Goal: Information Seeking & Learning: Learn about a topic

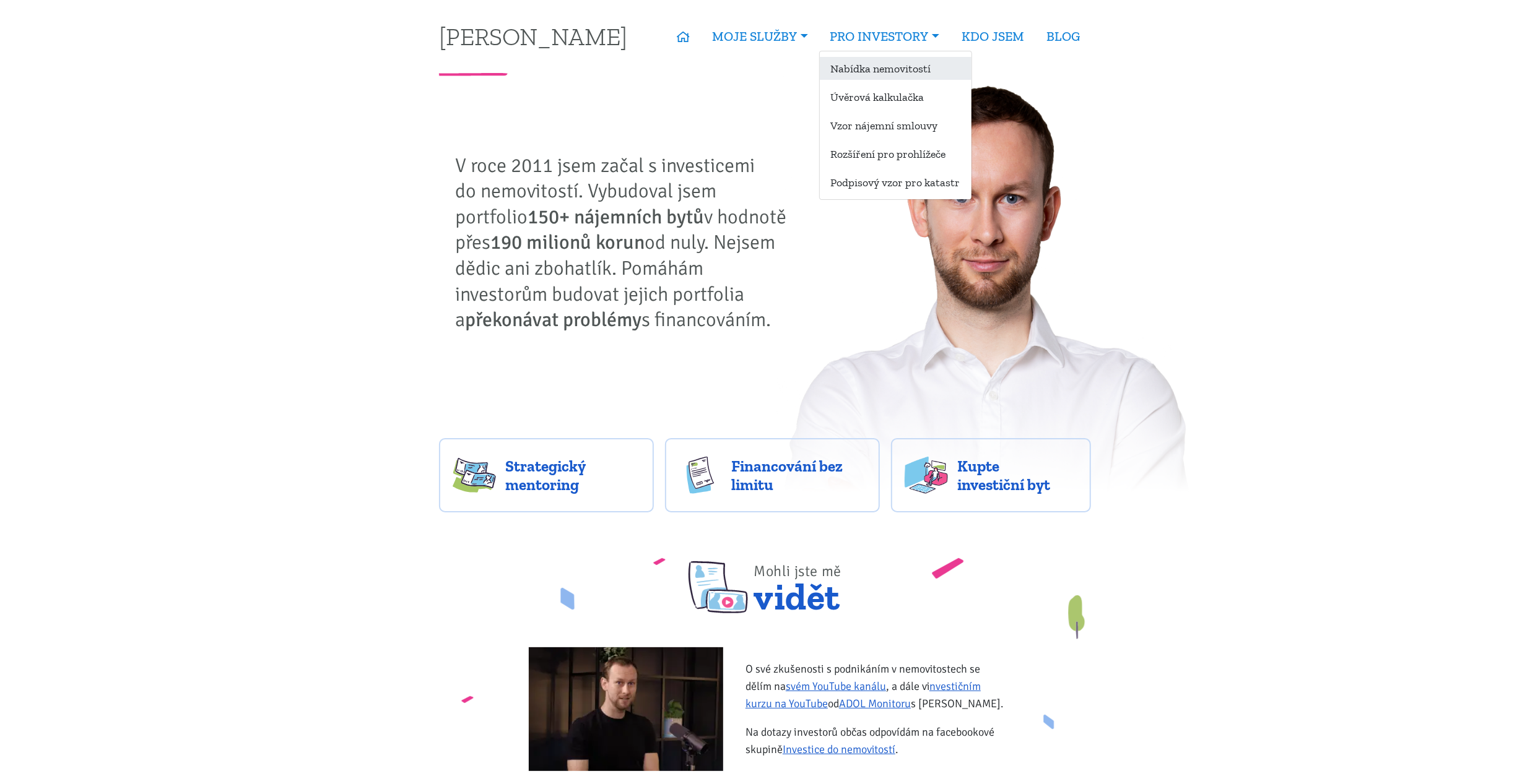
click at [910, 64] on link "Nabídka nemovitostí" at bounding box center [895, 68] width 151 height 23
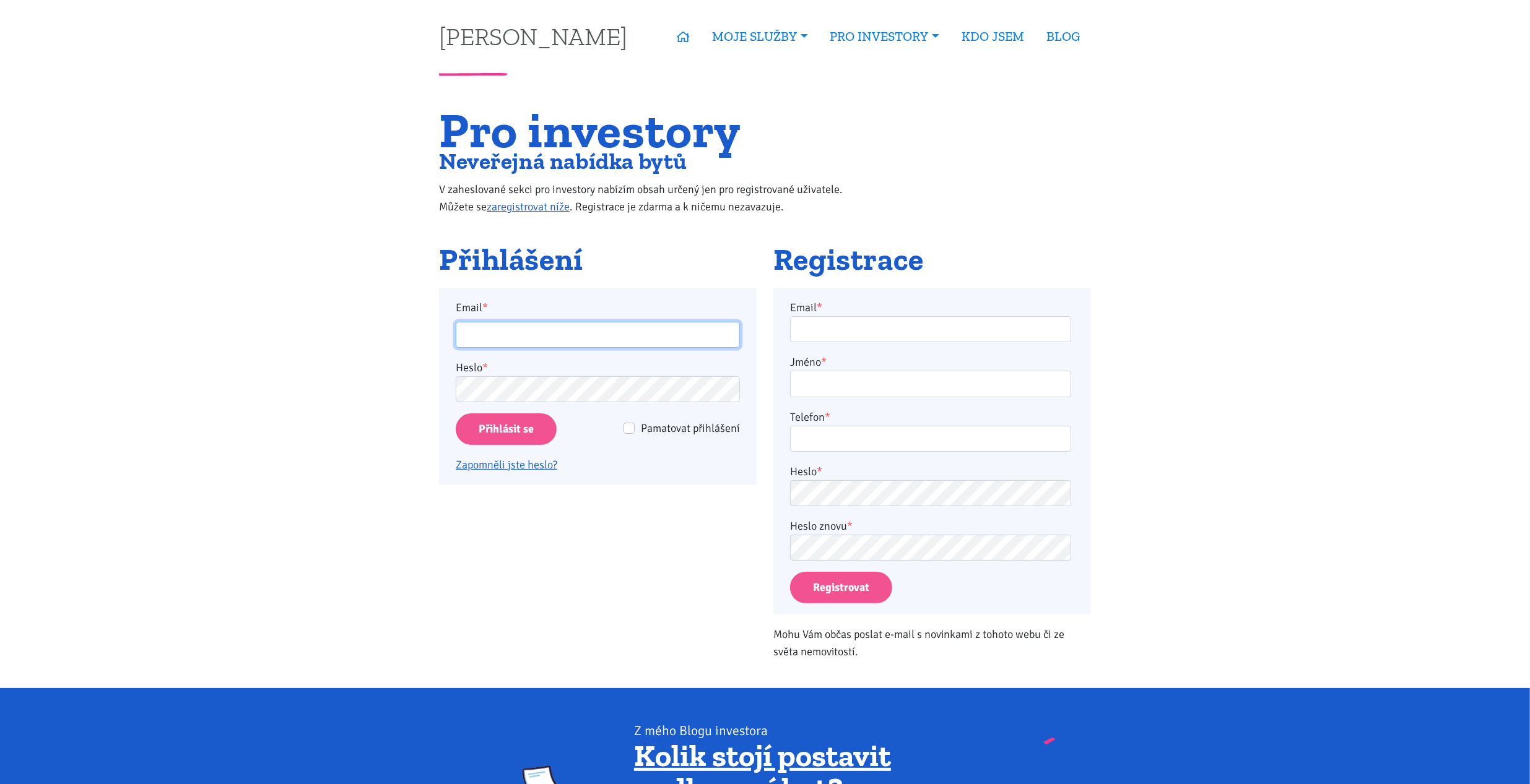
type input "[EMAIL_ADDRESS][DOMAIN_NAME]"
click at [629, 430] on input "Pamatovat přihlášení" at bounding box center [629, 428] width 11 height 11
checkbox input "true"
click at [519, 428] on input "Přihlásit se" at bounding box center [506, 430] width 101 height 32
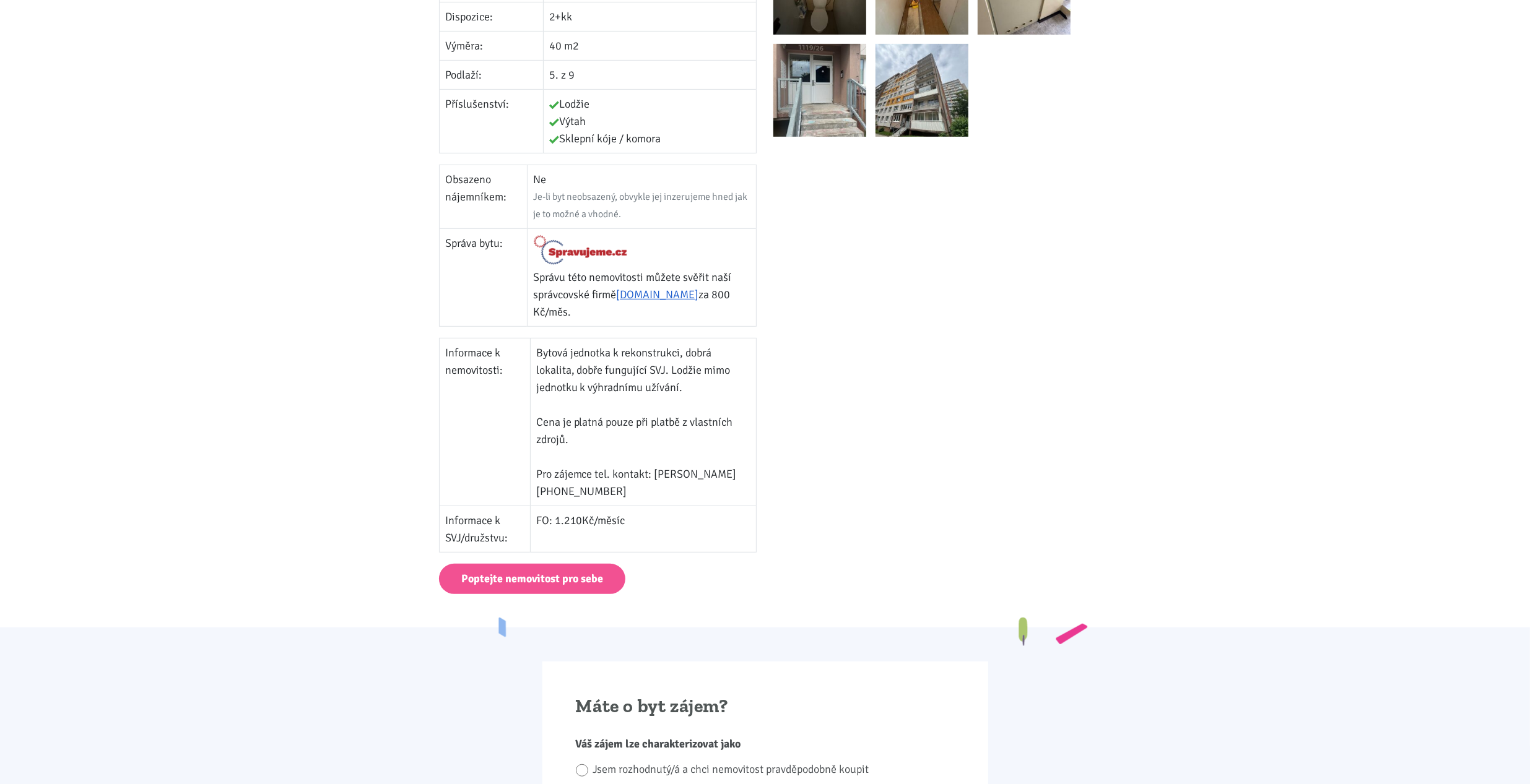
scroll to position [309, 0]
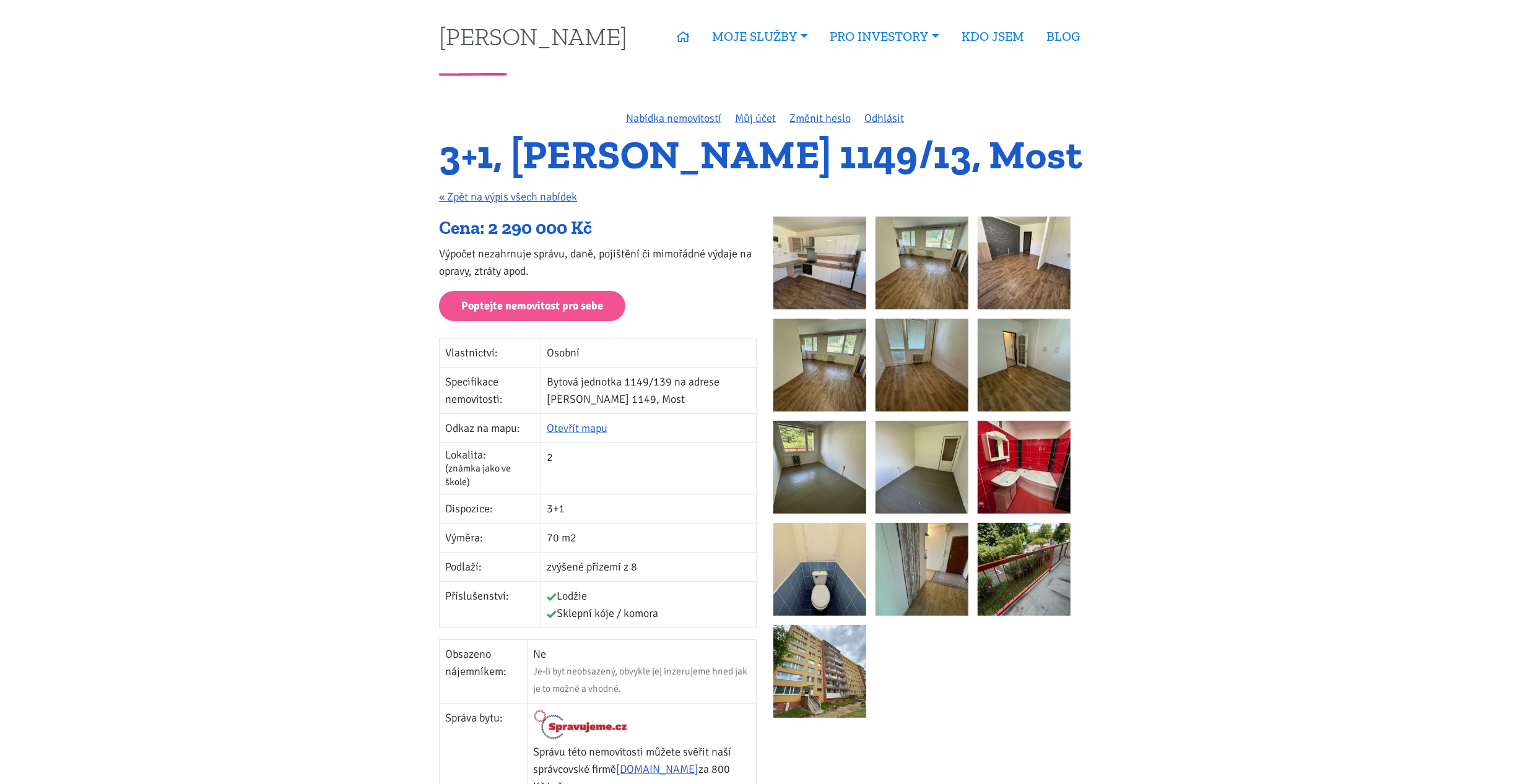
click at [831, 247] on img at bounding box center [819, 262] width 93 height 93
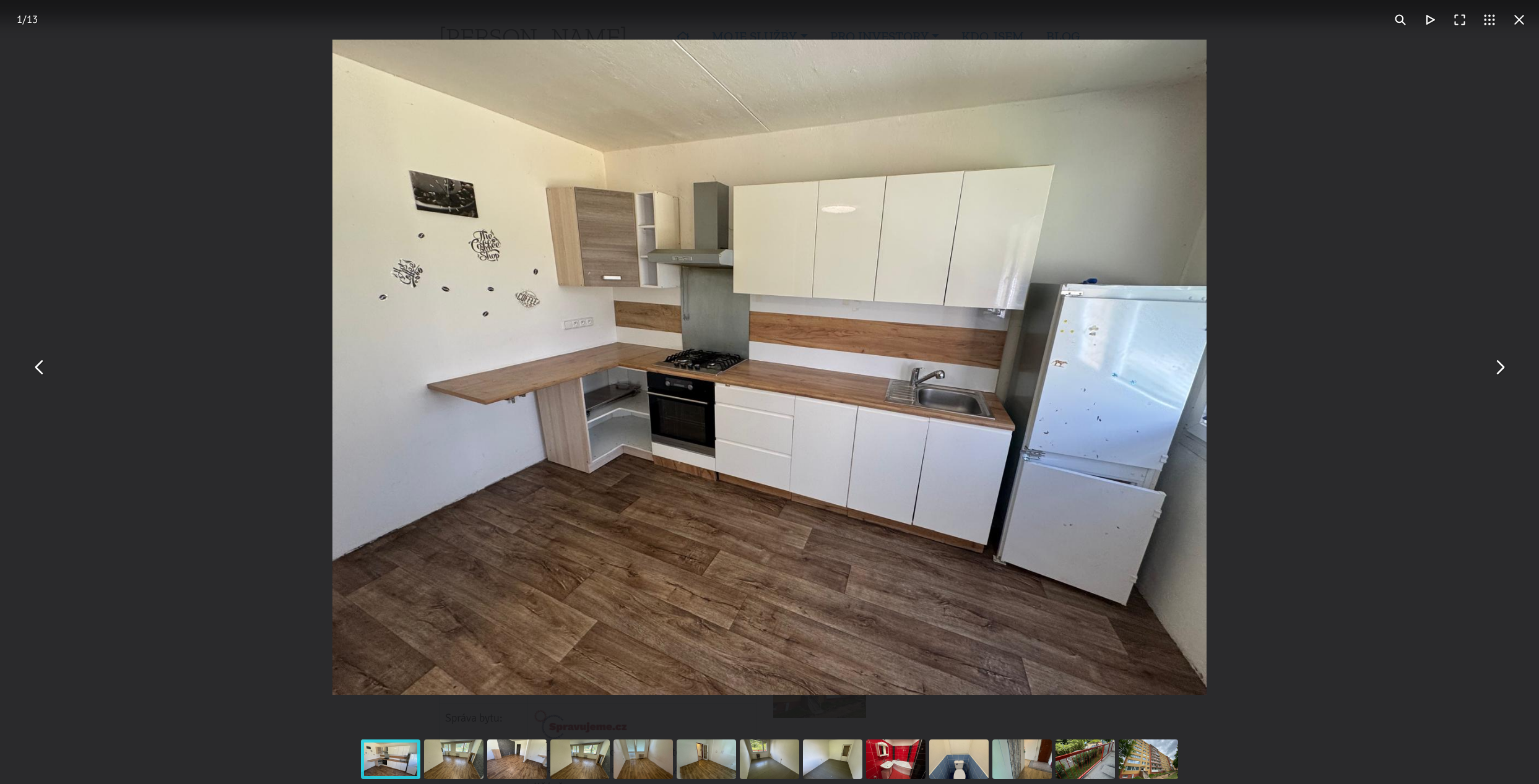
click at [1503, 366] on button "You can close this modal content with the ESC key" at bounding box center [1500, 368] width 30 height 30
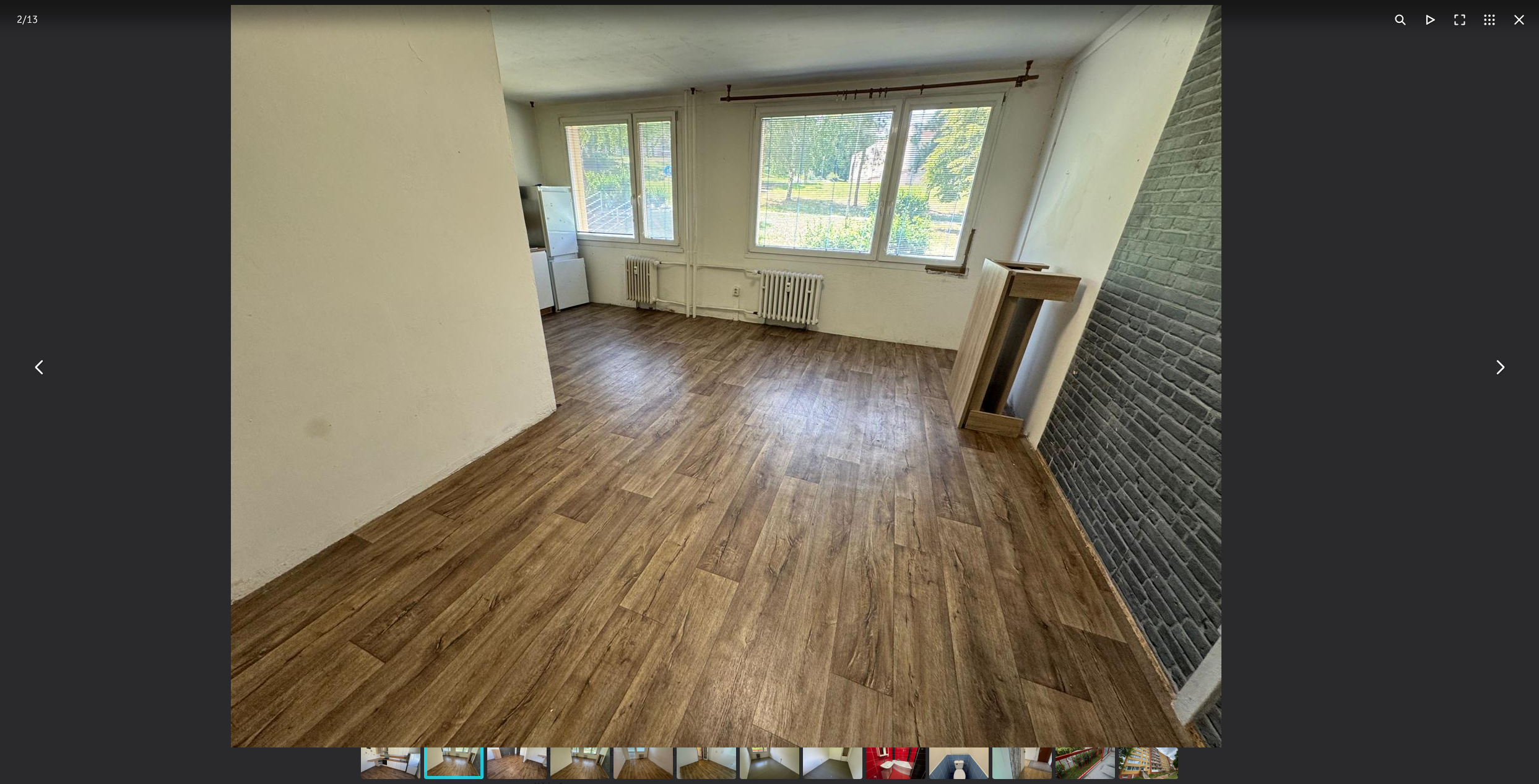
click at [962, 244] on img "You can close this modal content with the ESC key" at bounding box center [726, 376] width 991 height 743
click at [972, 266] on img "You can close this modal content with the ESC key" at bounding box center [726, 376] width 991 height 743
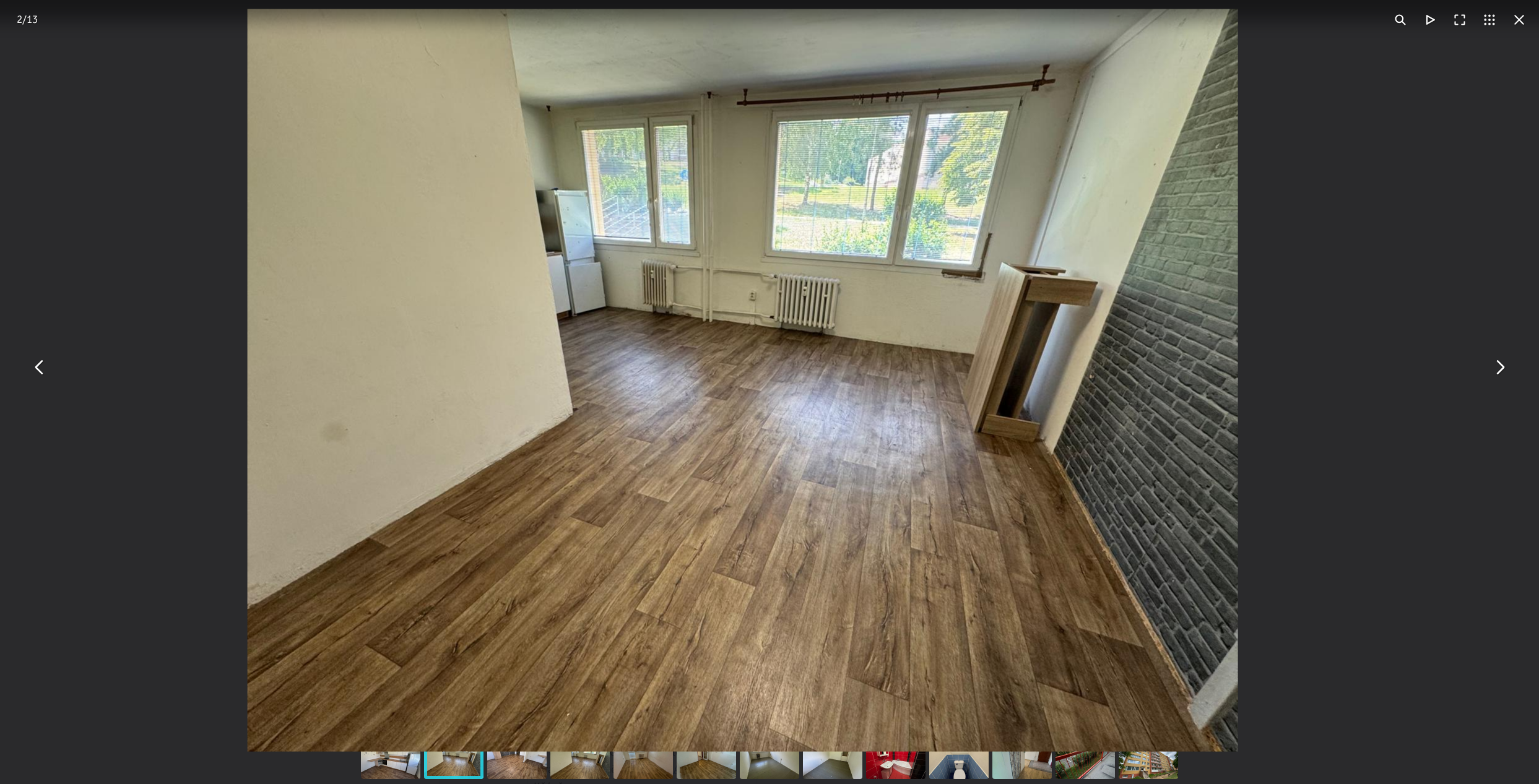
click at [1508, 371] on button "You can close this modal content with the ESC key" at bounding box center [1500, 368] width 30 height 30
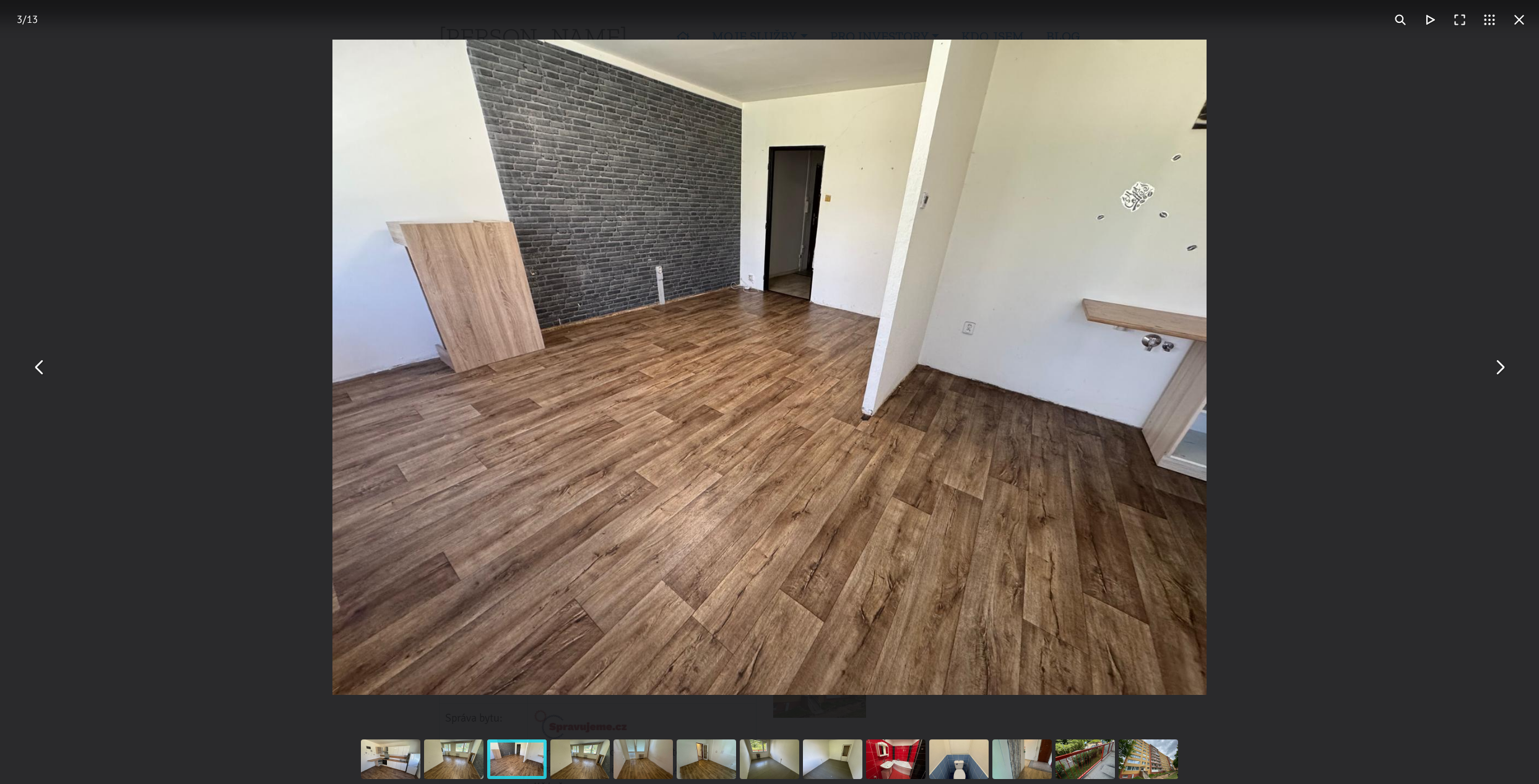
click at [1508, 369] on button "You can close this modal content with the ESC key" at bounding box center [1500, 368] width 30 height 30
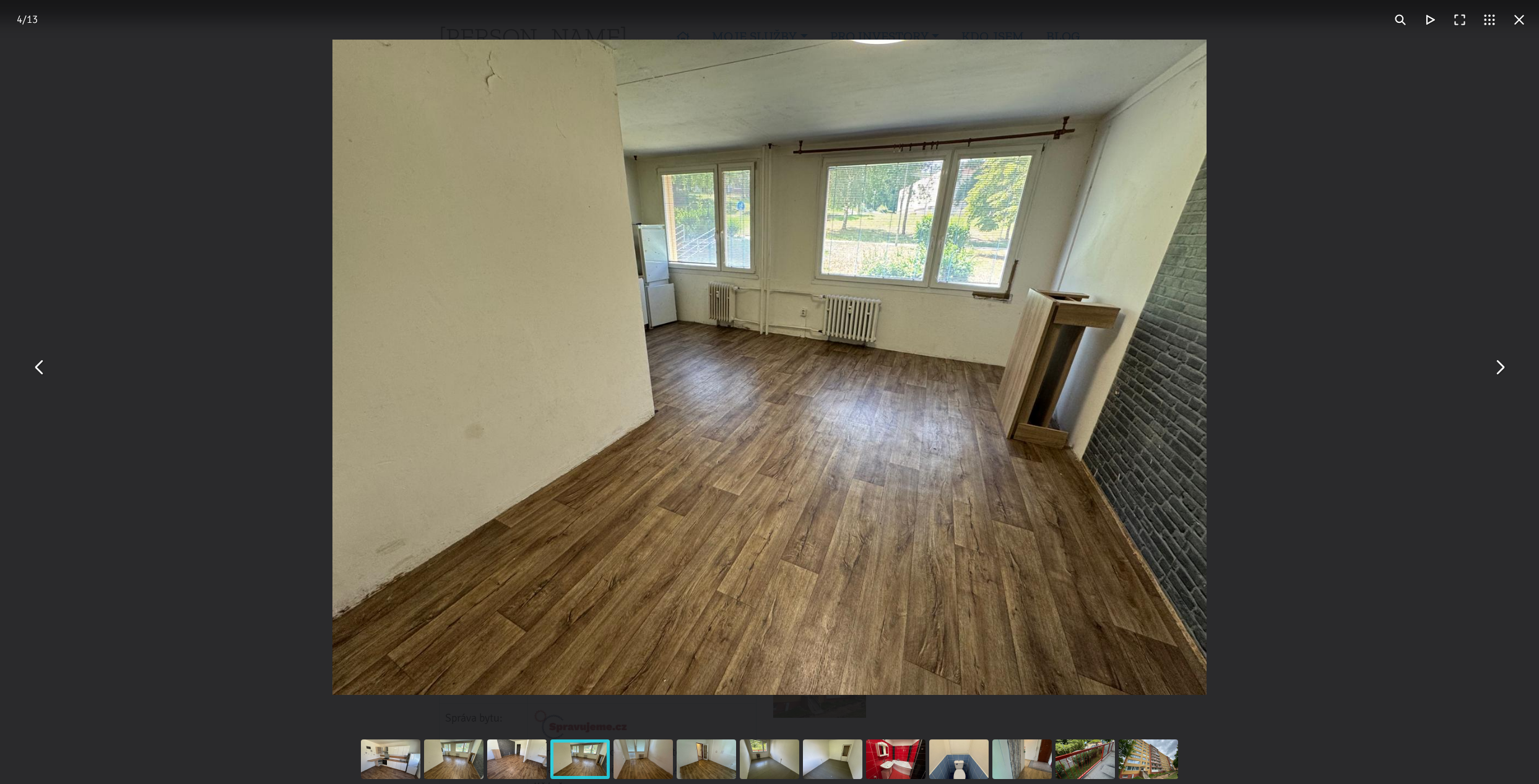
click at [1506, 364] on button "You can close this modal content with the ESC key" at bounding box center [1500, 368] width 30 height 30
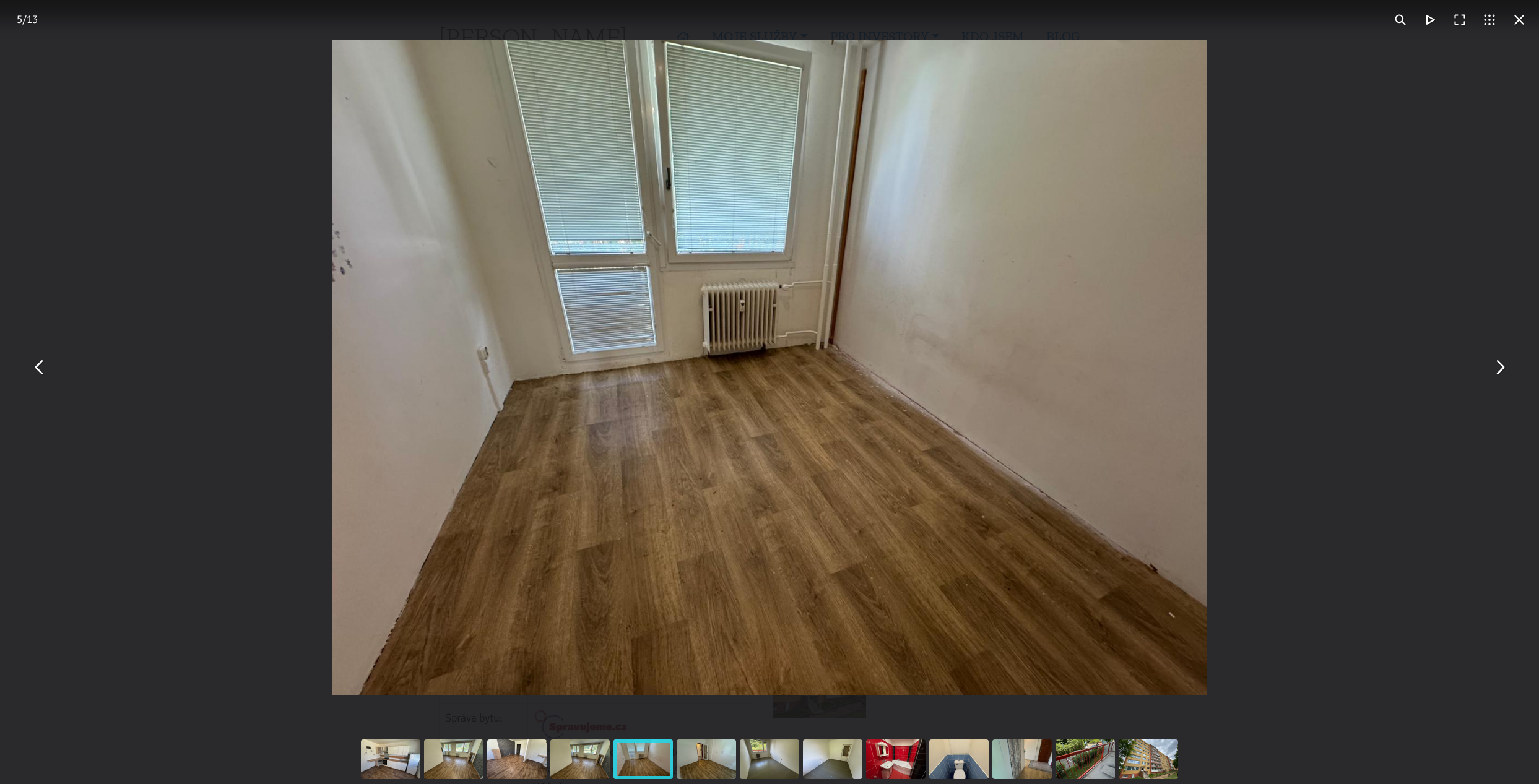
click at [1508, 354] on div "You can close this modal content with the ESC key" at bounding box center [769, 367] width 1539 height 735
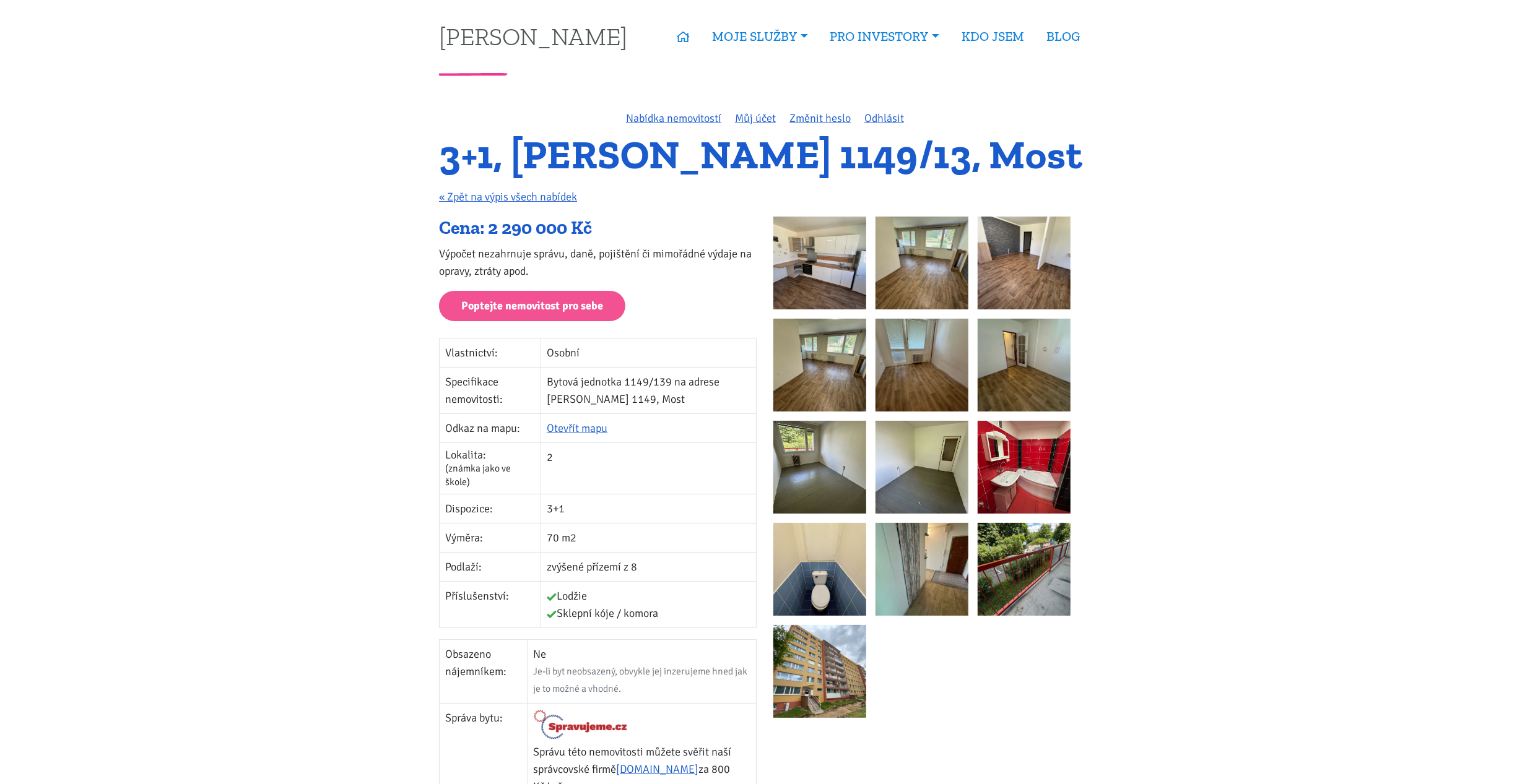
click at [912, 380] on img at bounding box center [921, 364] width 93 height 93
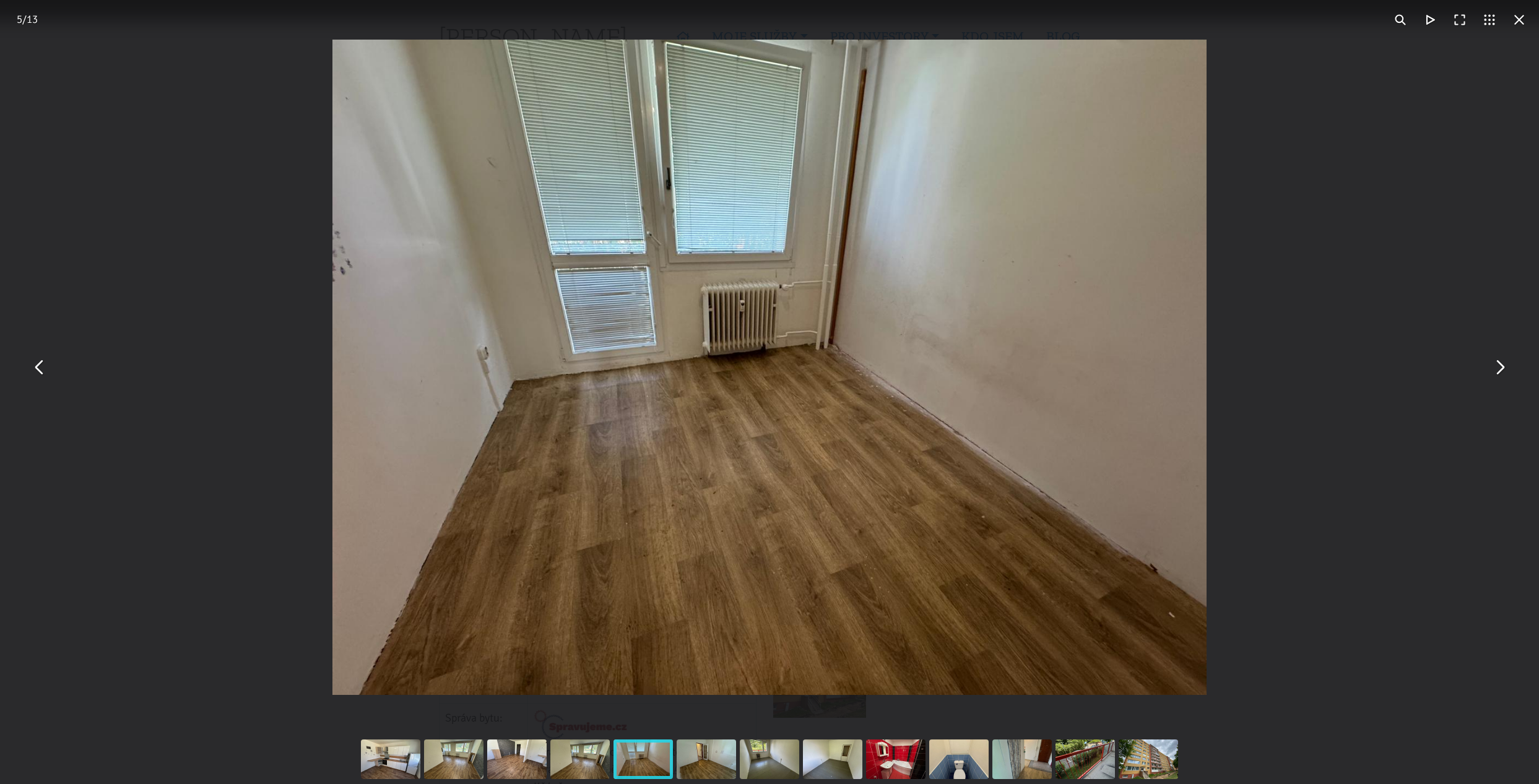
click at [1501, 369] on button "You can close this modal content with the ESC key" at bounding box center [1500, 368] width 30 height 30
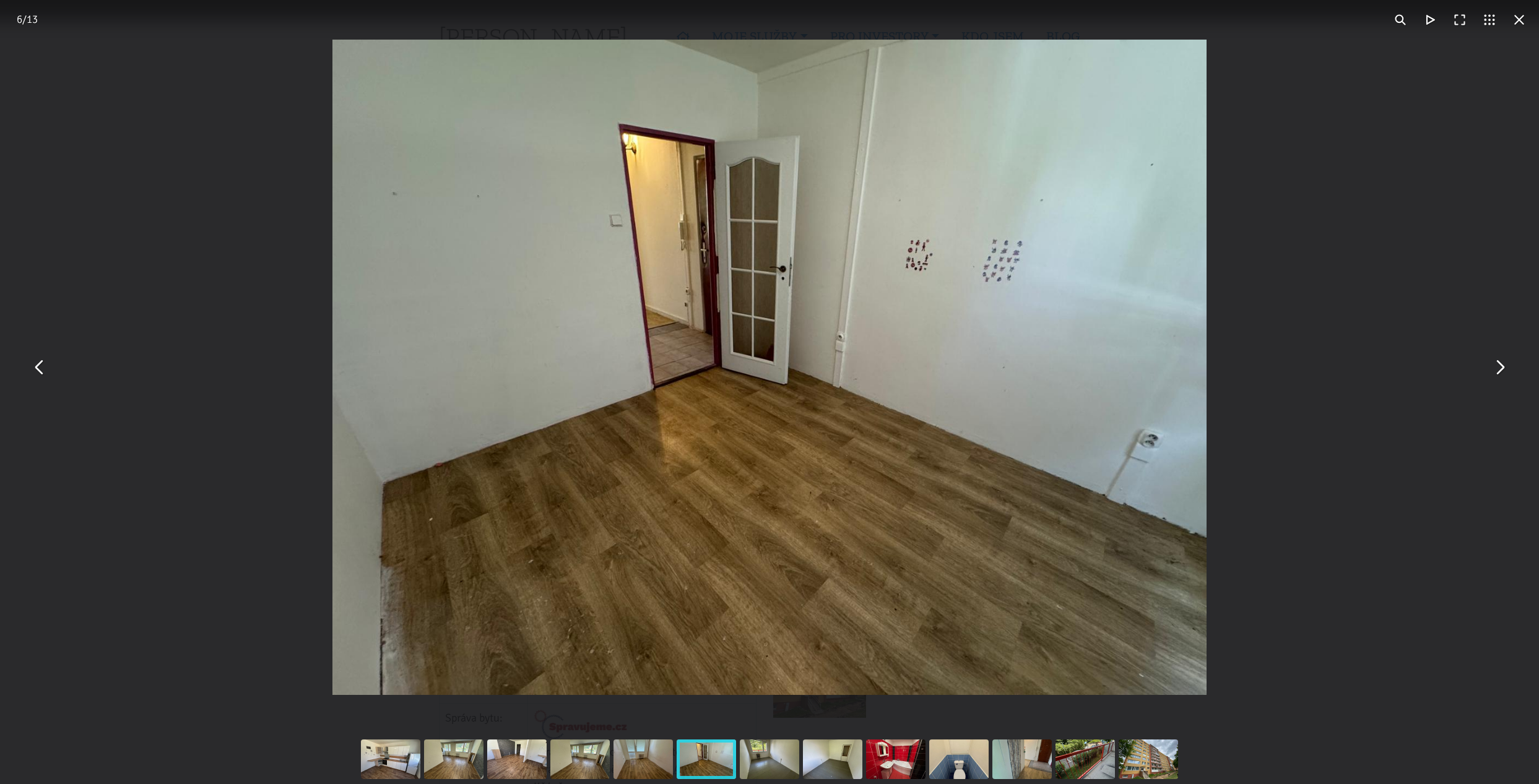
click at [1501, 369] on button "You can close this modal content with the ESC key" at bounding box center [1500, 368] width 30 height 30
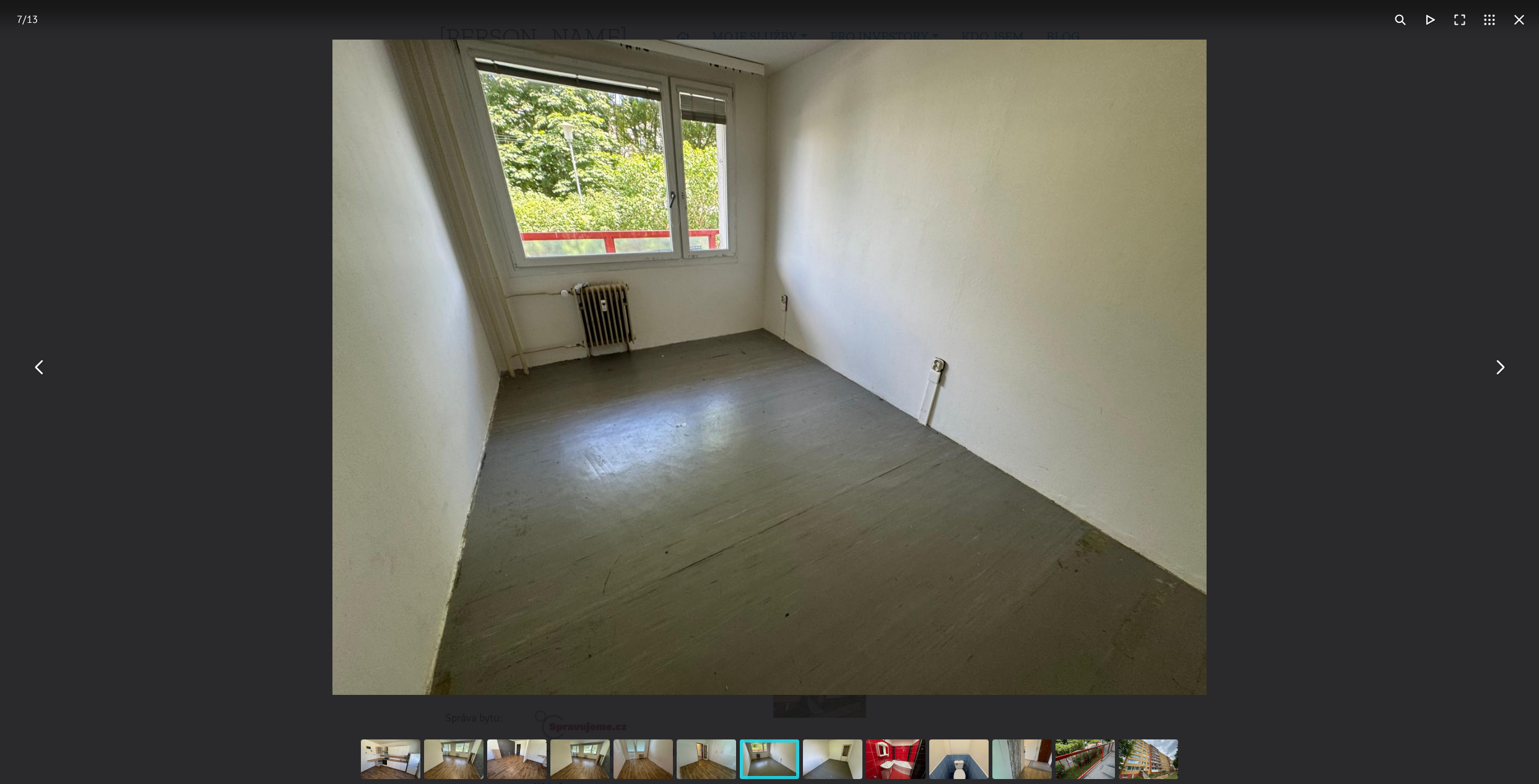
click at [1501, 369] on button "You can close this modal content with the ESC key" at bounding box center [1500, 368] width 30 height 30
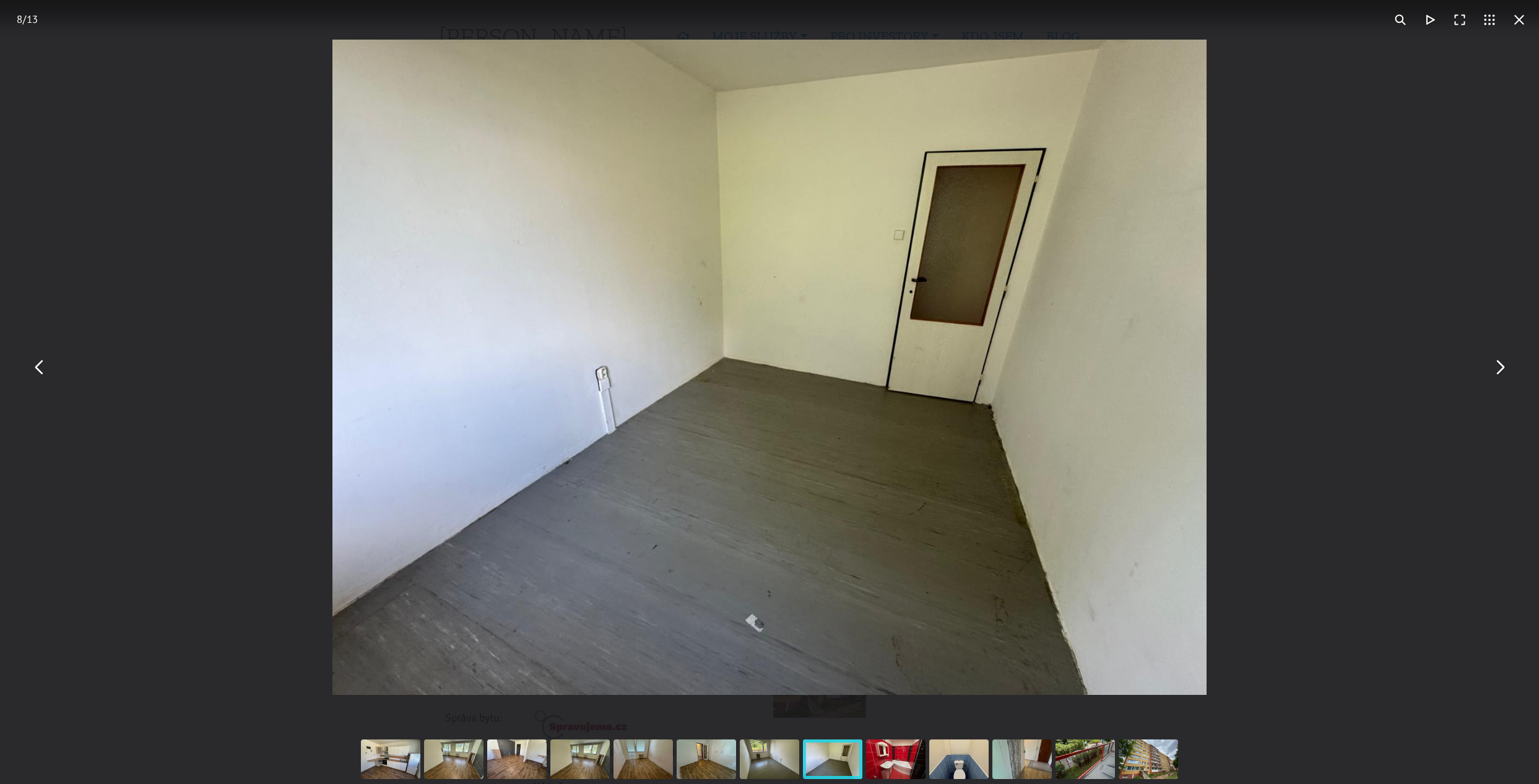
click at [1501, 366] on button "You can close this modal content with the ESC key" at bounding box center [1500, 368] width 30 height 30
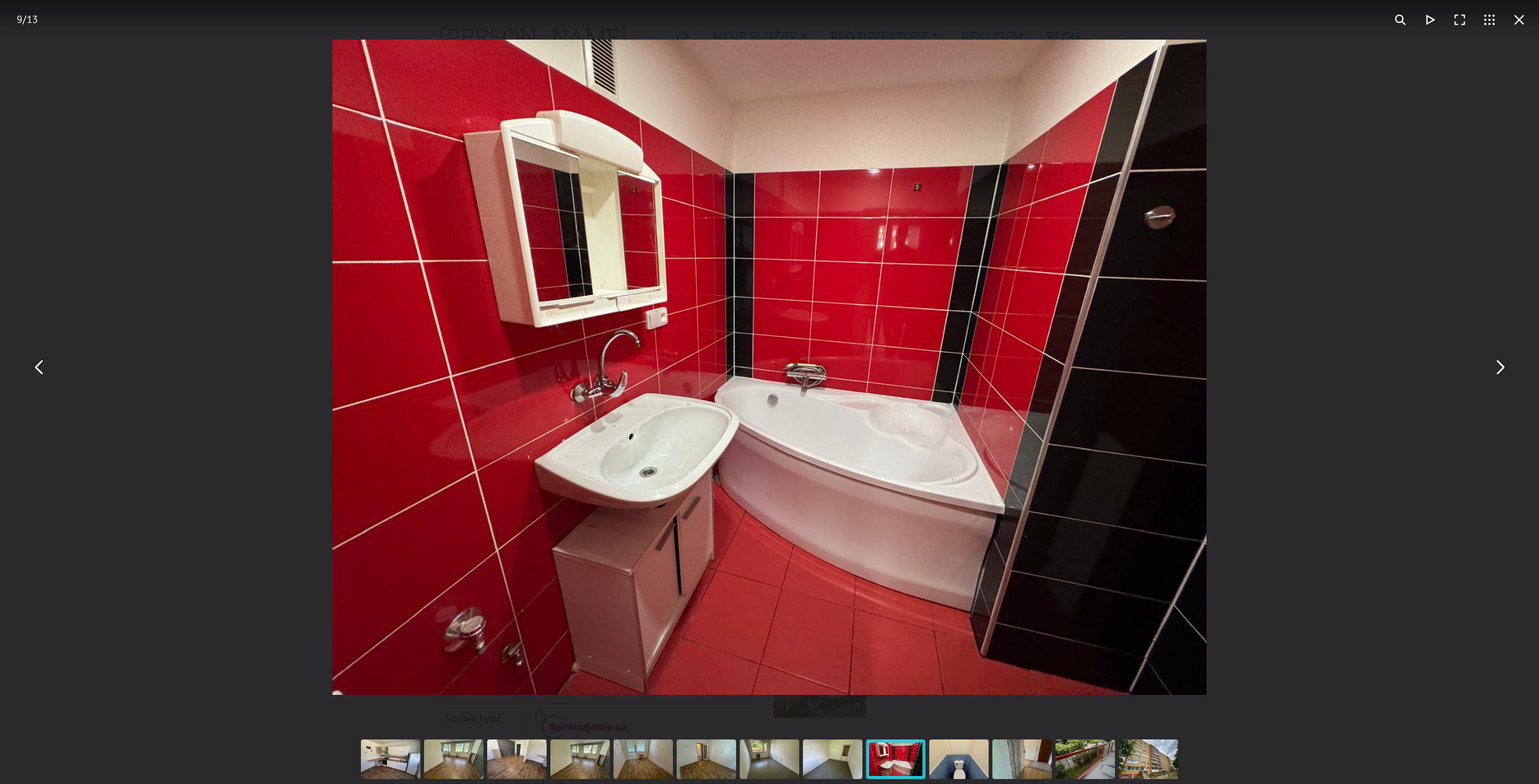
click at [1496, 369] on button "You can close this modal content with the ESC key" at bounding box center [1500, 368] width 30 height 30
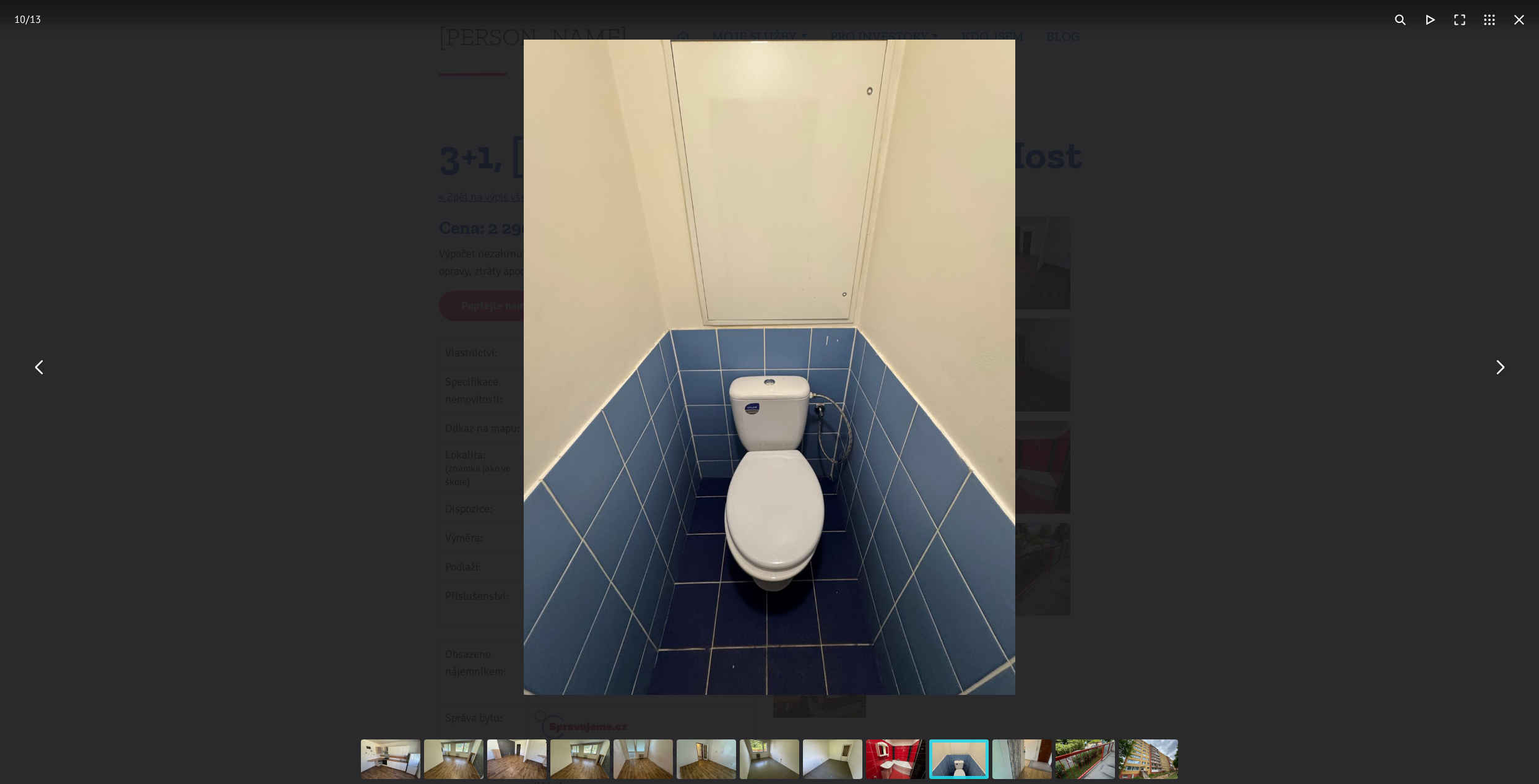
click at [1502, 364] on button "You can close this modal content with the ESC key" at bounding box center [1500, 368] width 30 height 30
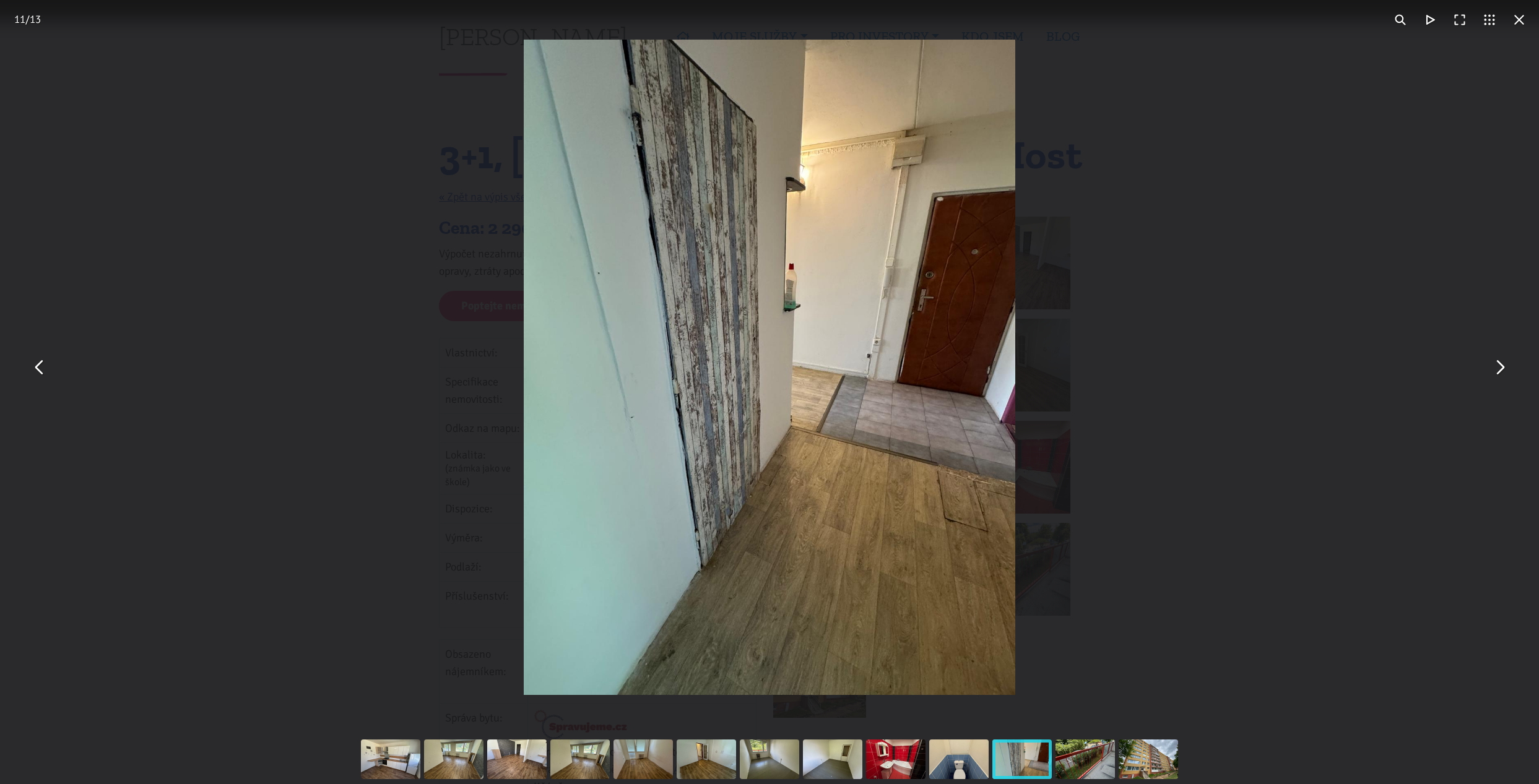
click at [1496, 374] on button "You can close this modal content with the ESC key" at bounding box center [1500, 368] width 30 height 30
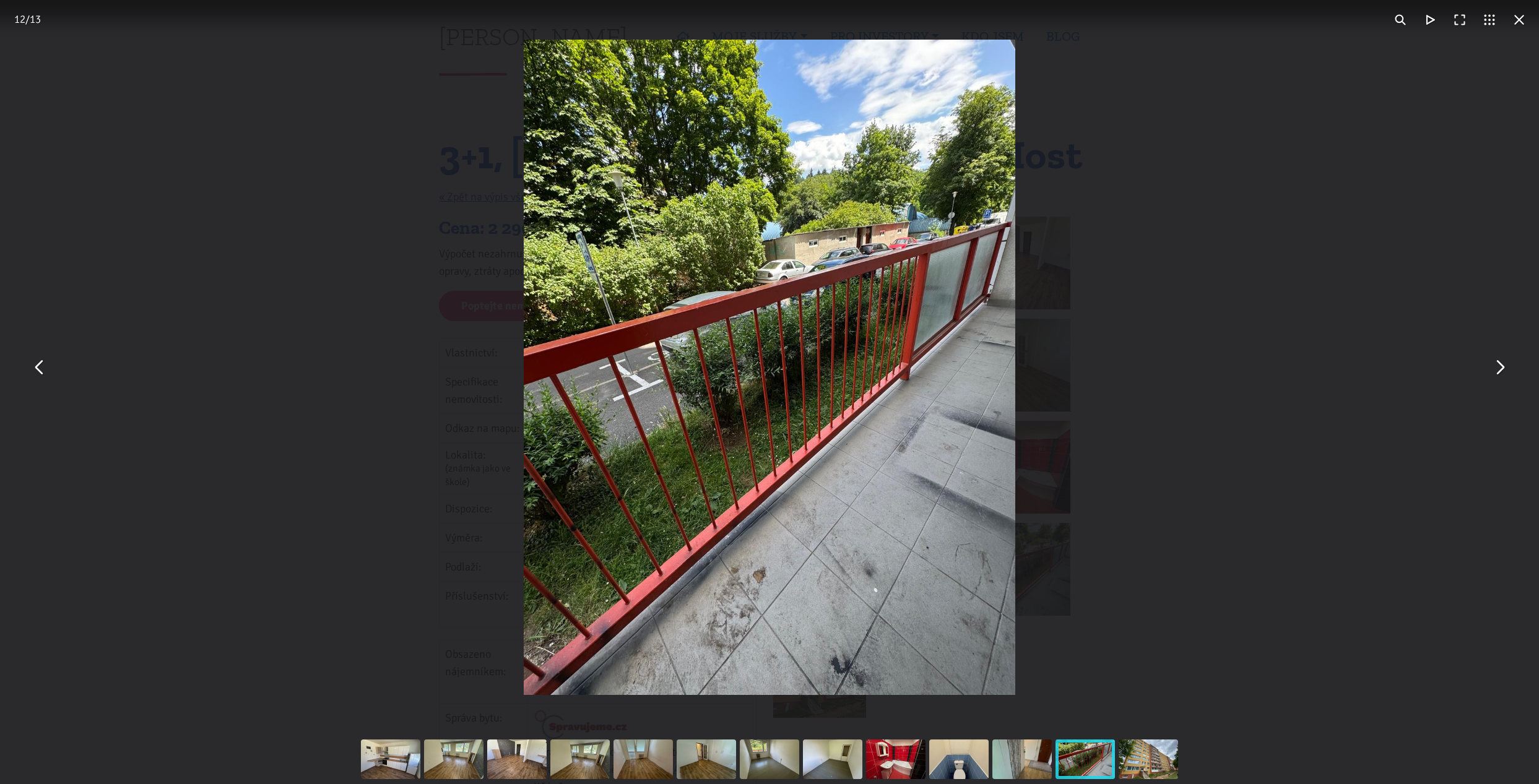
drag, startPoint x: 1496, startPoint y: 374, endPoint x: 1248, endPoint y: 332, distance: 251.5
click at [1248, 332] on div "You can close this modal content with the ESC key" at bounding box center [769, 367] width 1539 height 735
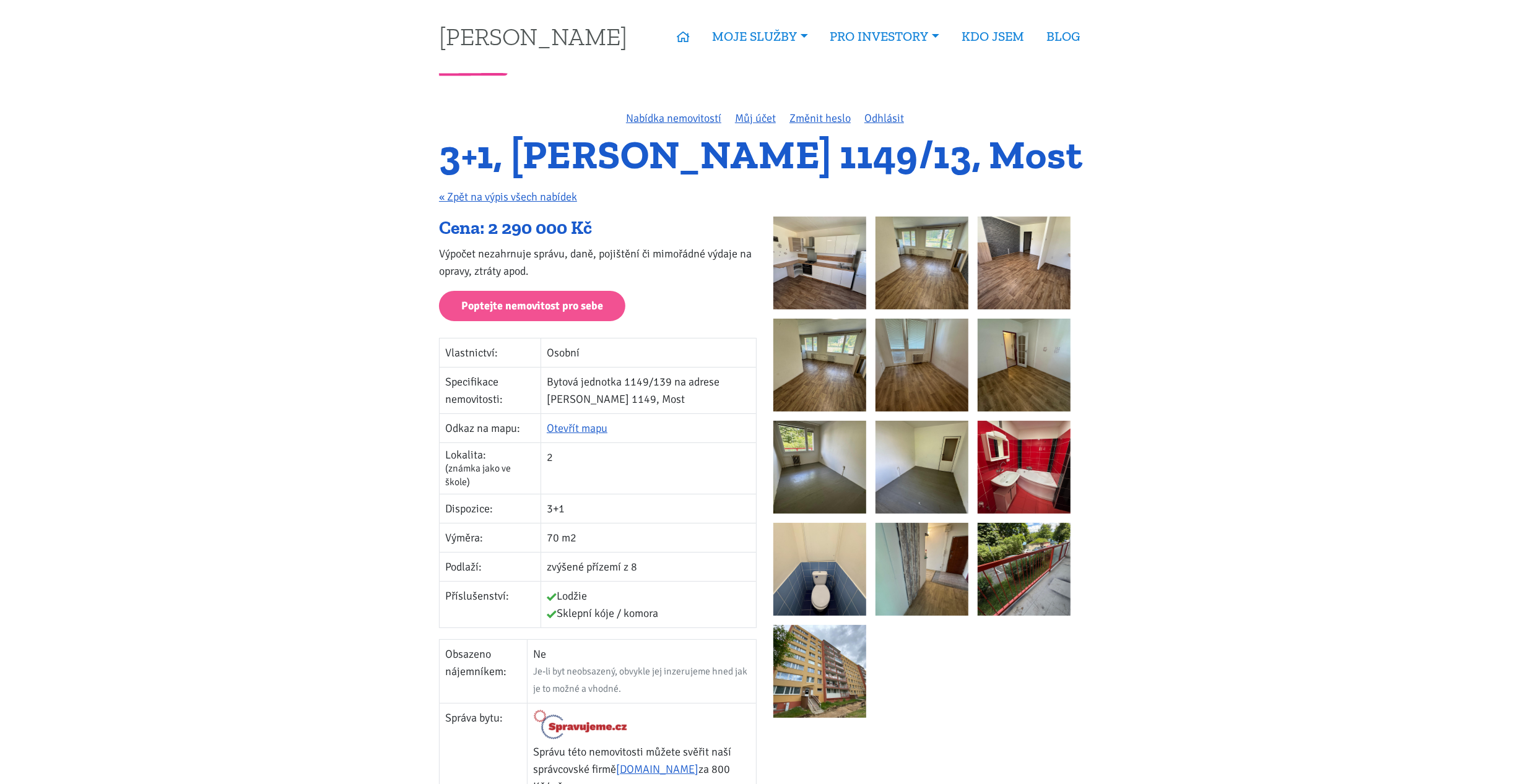
click at [1051, 556] on img at bounding box center [1023, 569] width 93 height 93
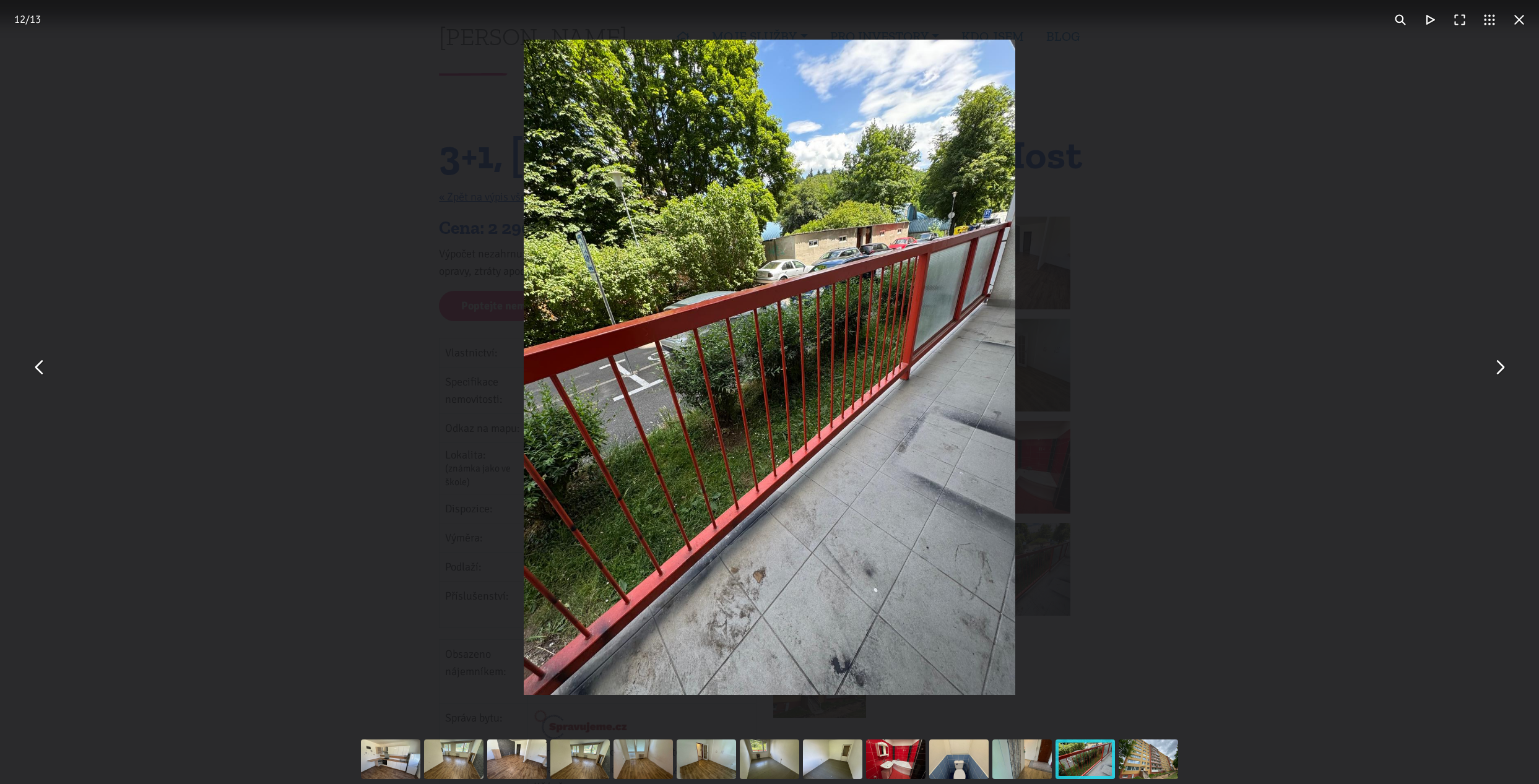
click at [1495, 376] on button "You can close this modal content with the ESC key" at bounding box center [1500, 368] width 30 height 30
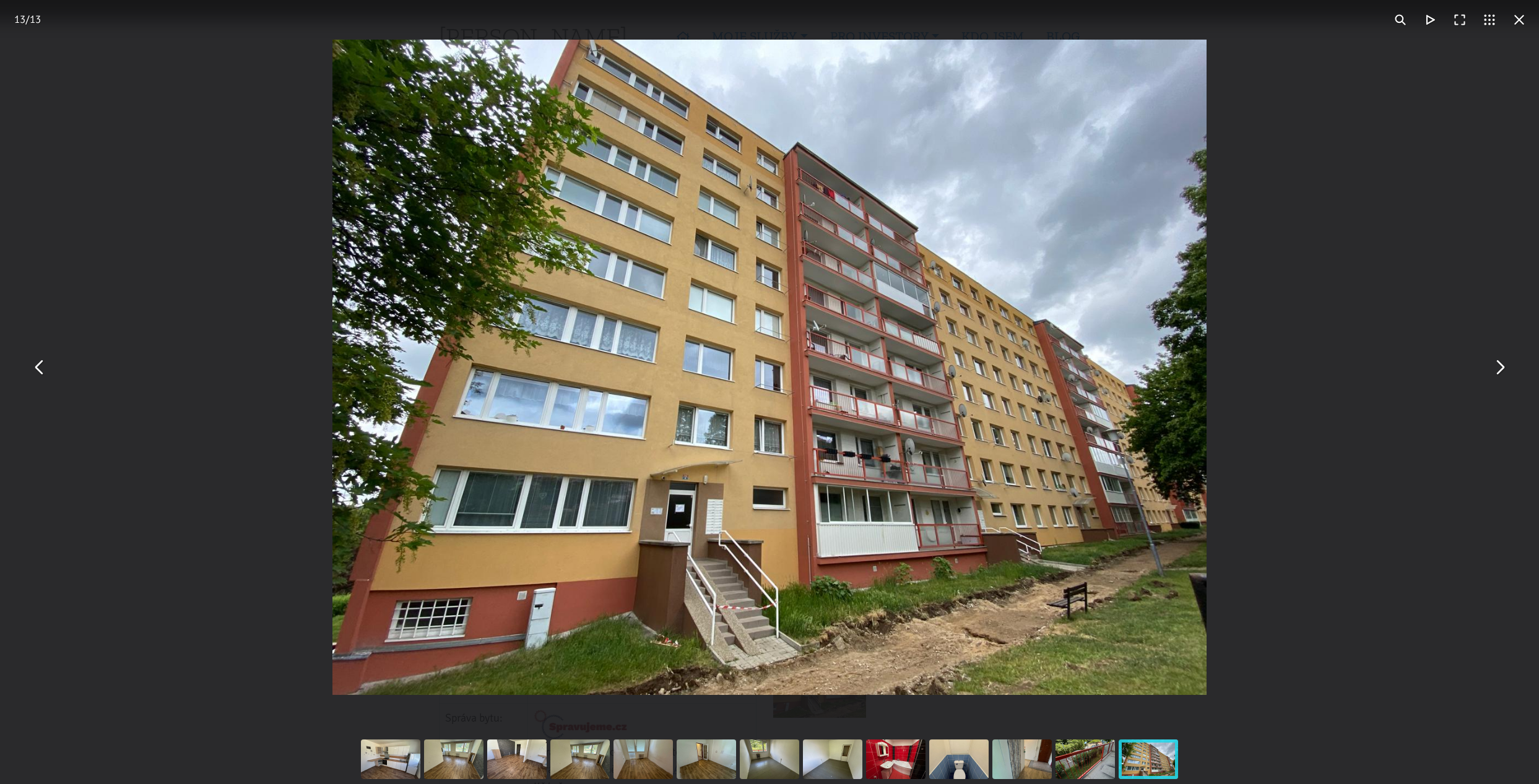
click at [1495, 373] on button "You can close this modal content with the ESC key" at bounding box center [1500, 368] width 30 height 30
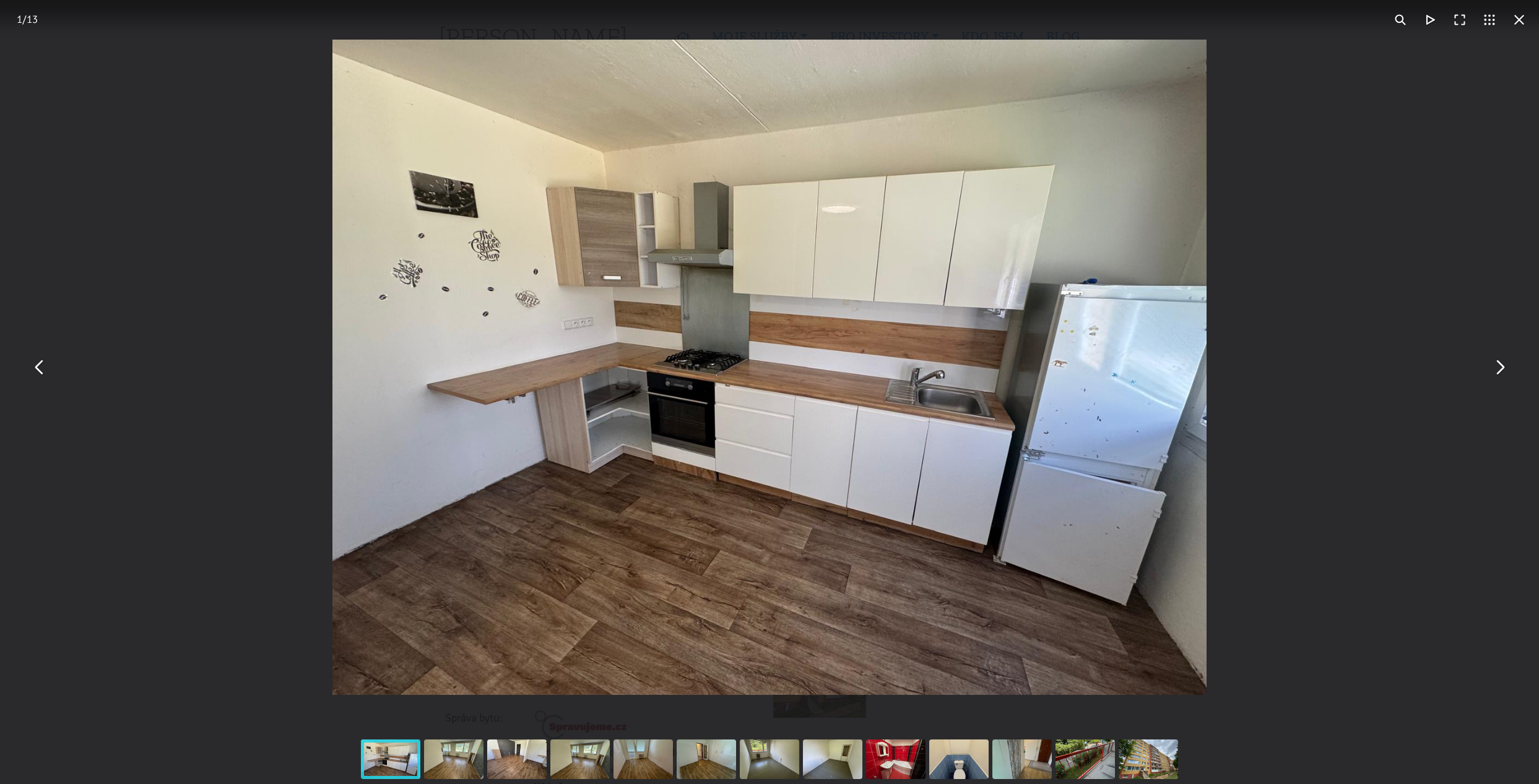
click at [1520, 21] on button "You can close this modal content with the ESC key" at bounding box center [1519, 20] width 30 height 30
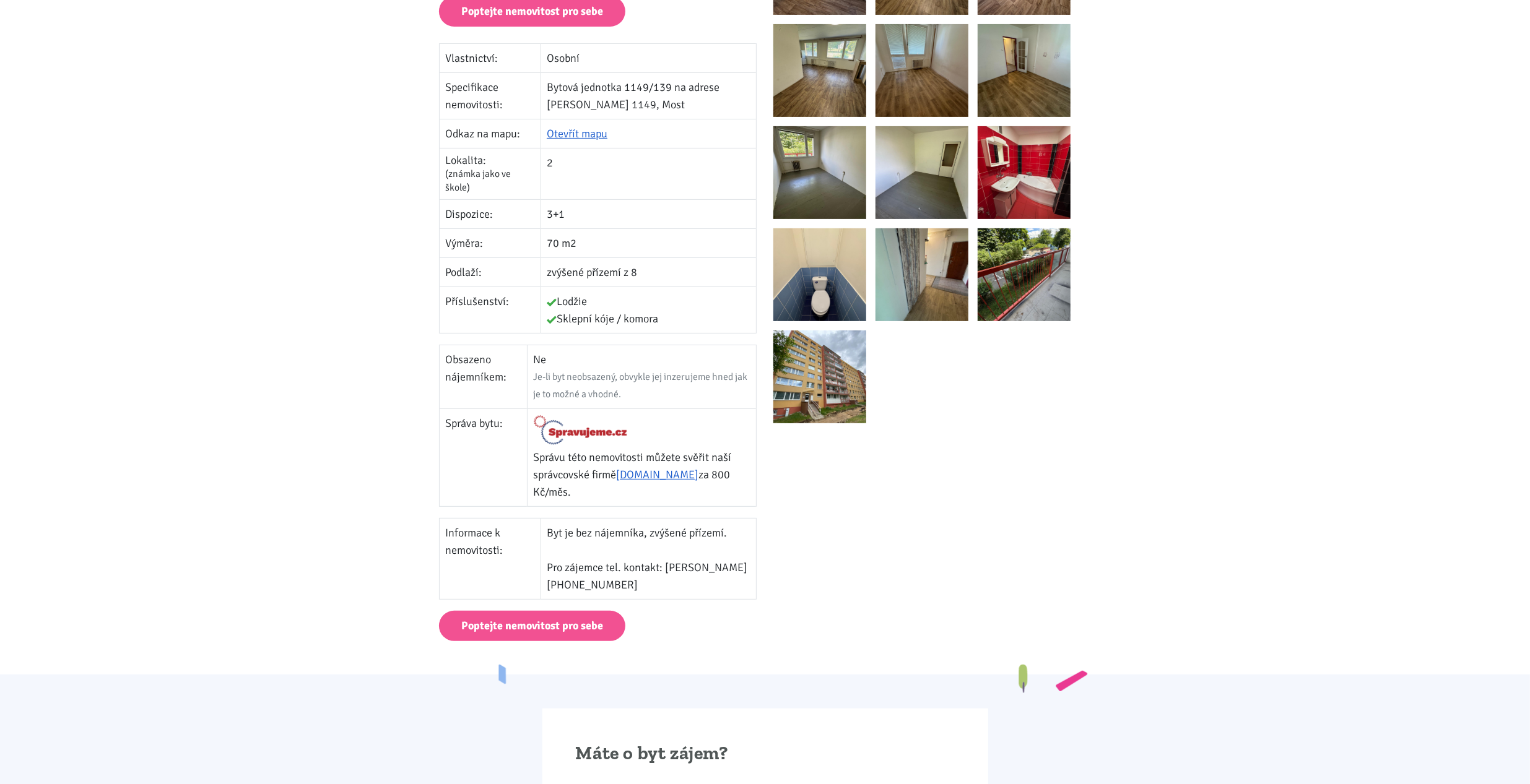
scroll to position [186, 0]
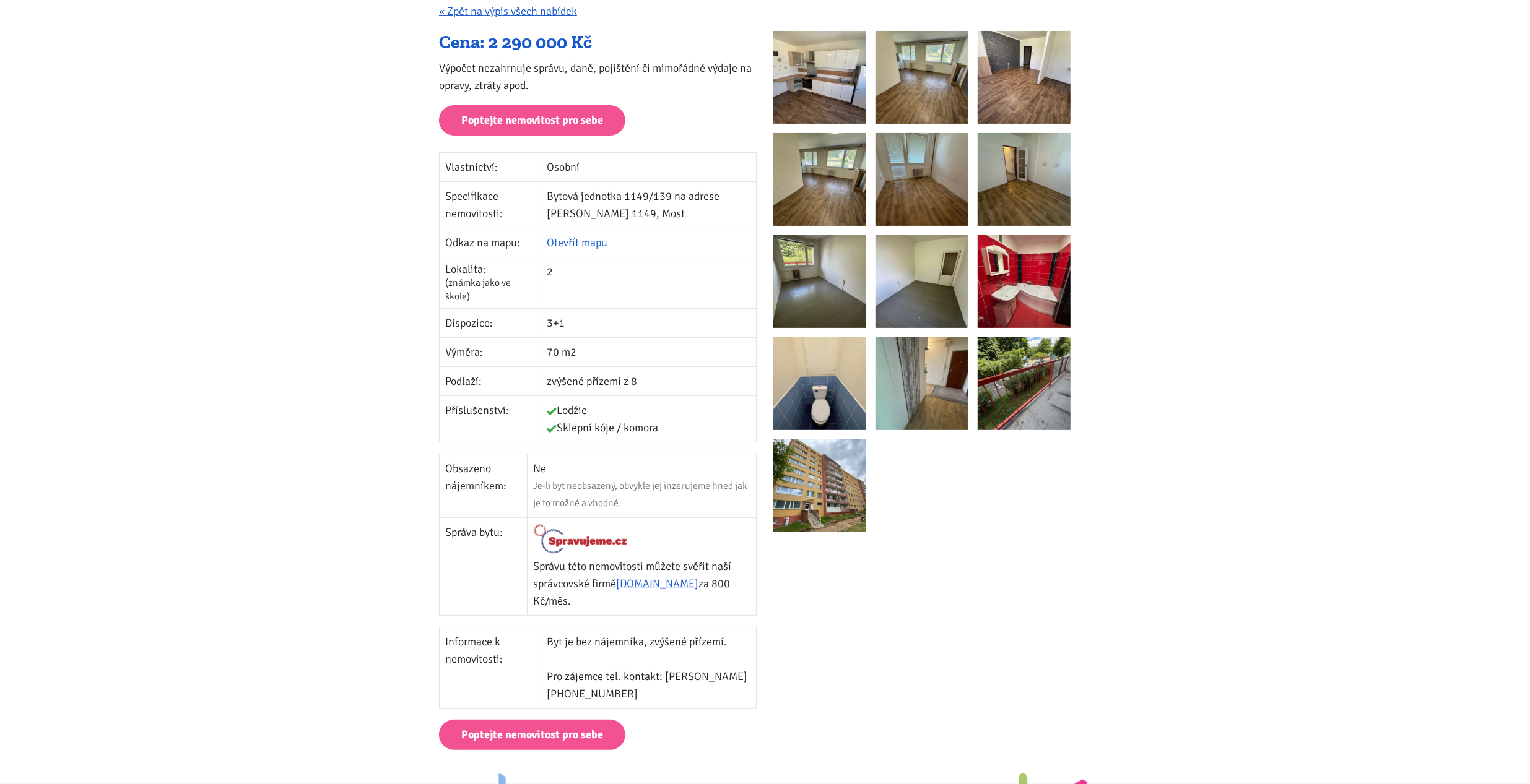
click at [585, 237] on link "Otevřít mapu" at bounding box center [577, 242] width 61 height 13
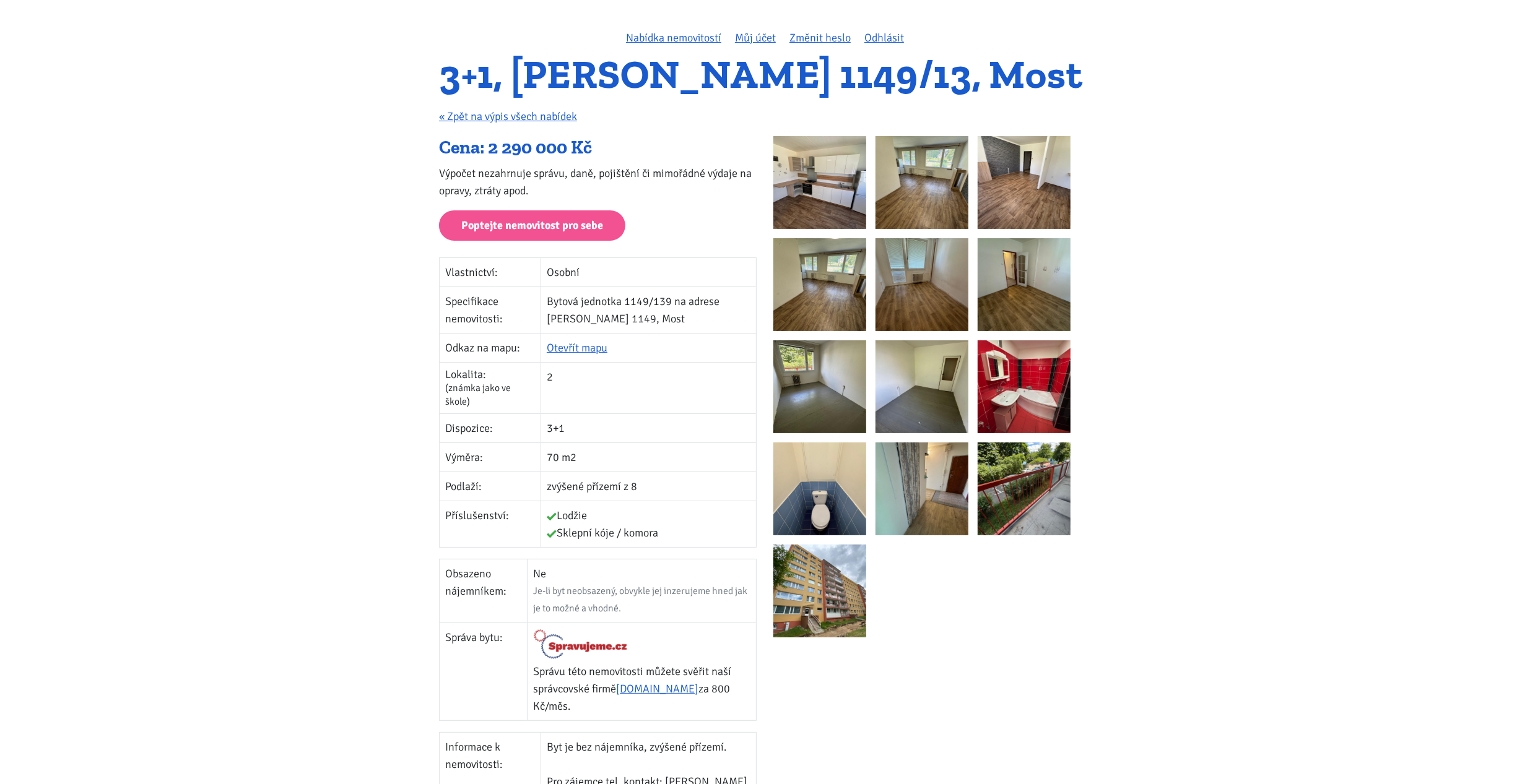
scroll to position [0, 0]
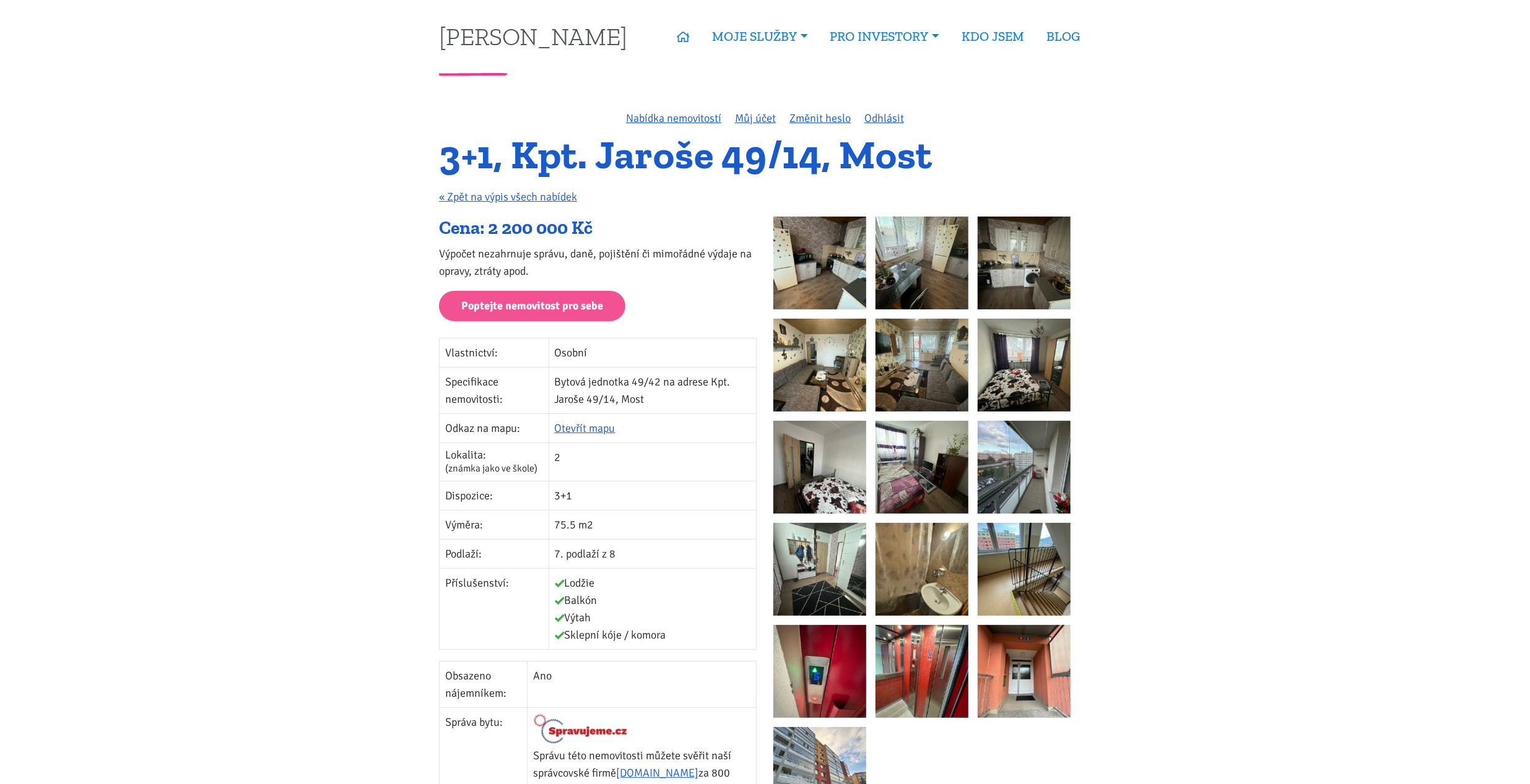
click at [824, 249] on img at bounding box center [819, 262] width 93 height 93
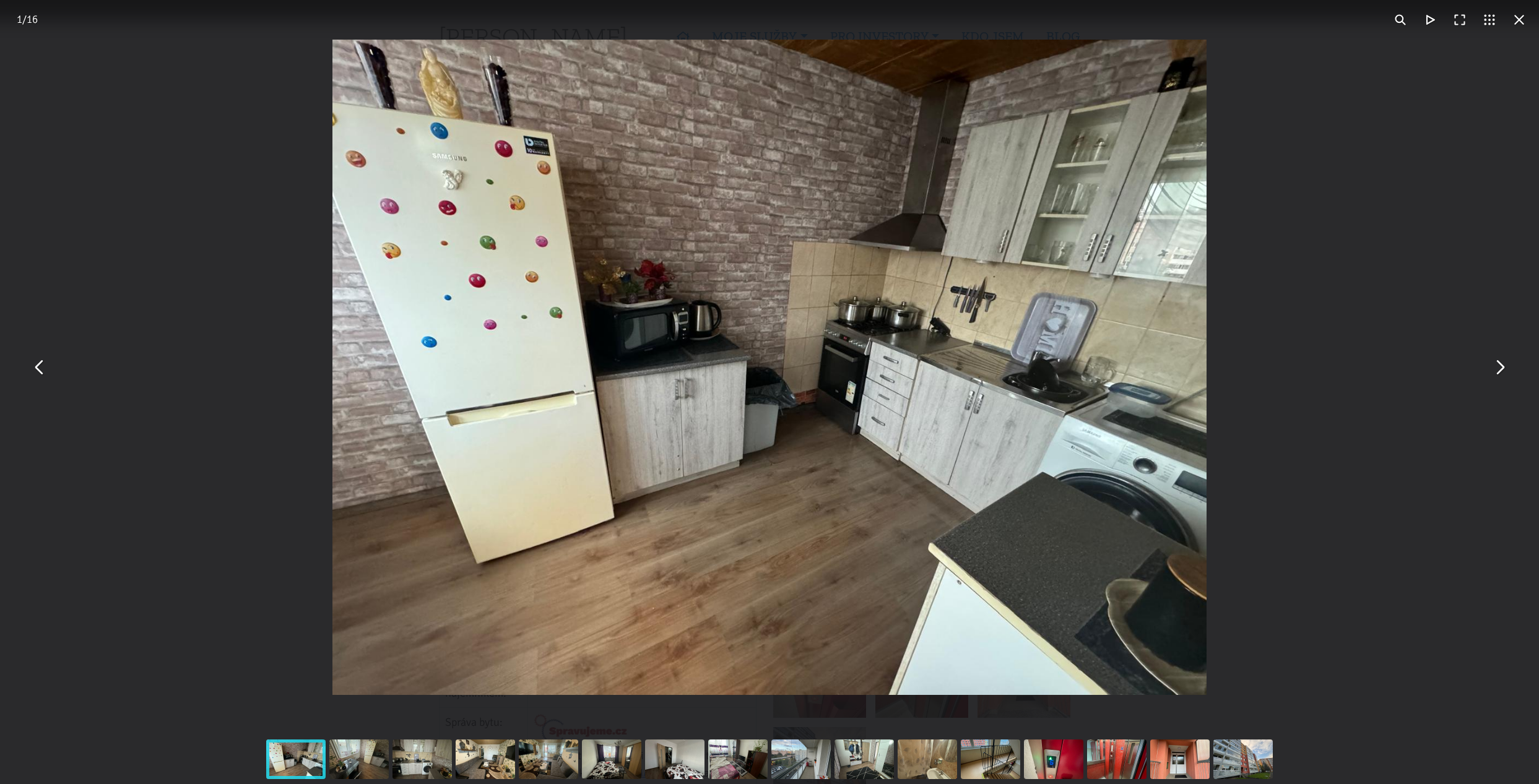
click at [1501, 361] on button "You can close this modal content with the ESC key" at bounding box center [1500, 368] width 30 height 30
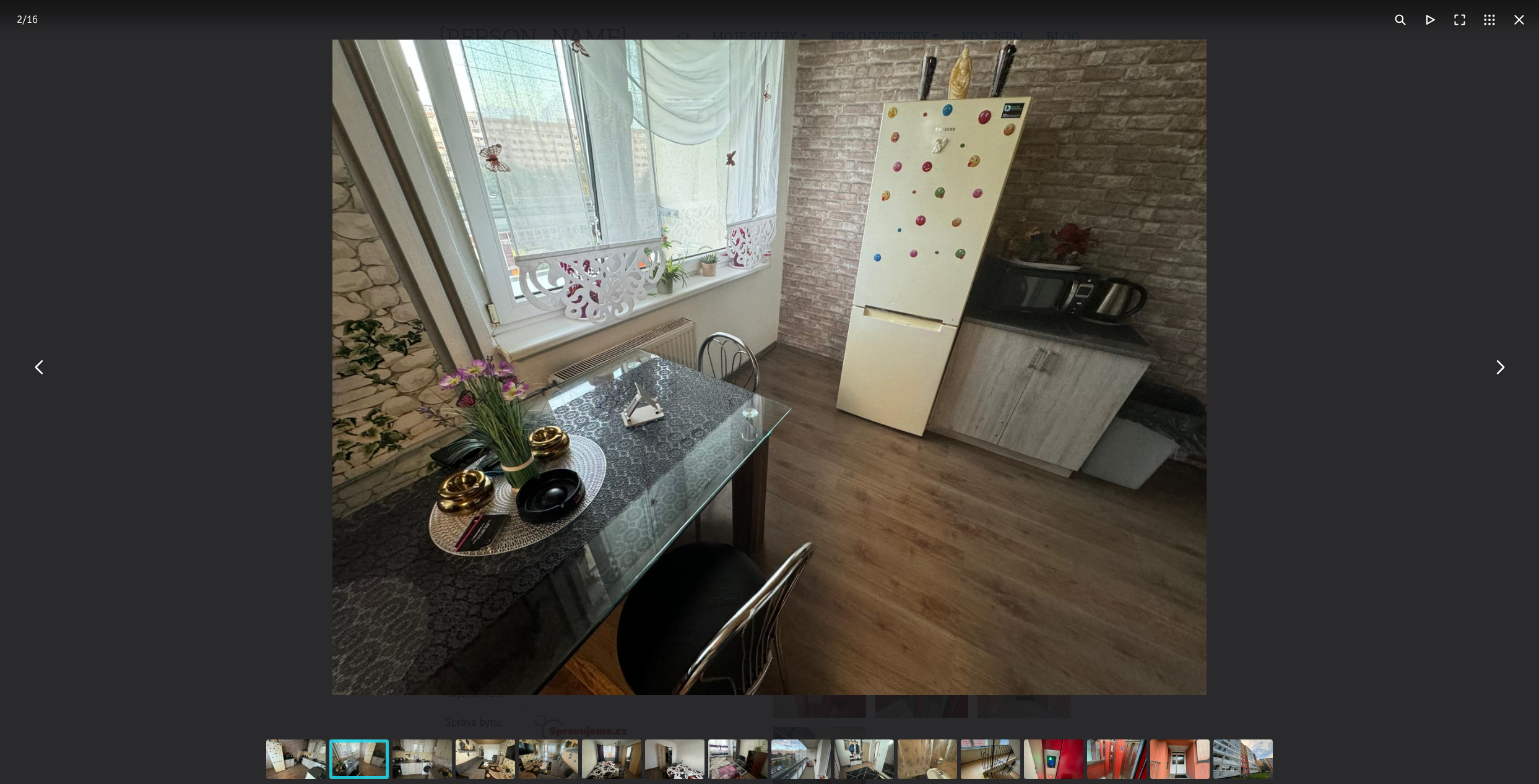
click at [1500, 372] on button "You can close this modal content with the ESC key" at bounding box center [1500, 368] width 30 height 30
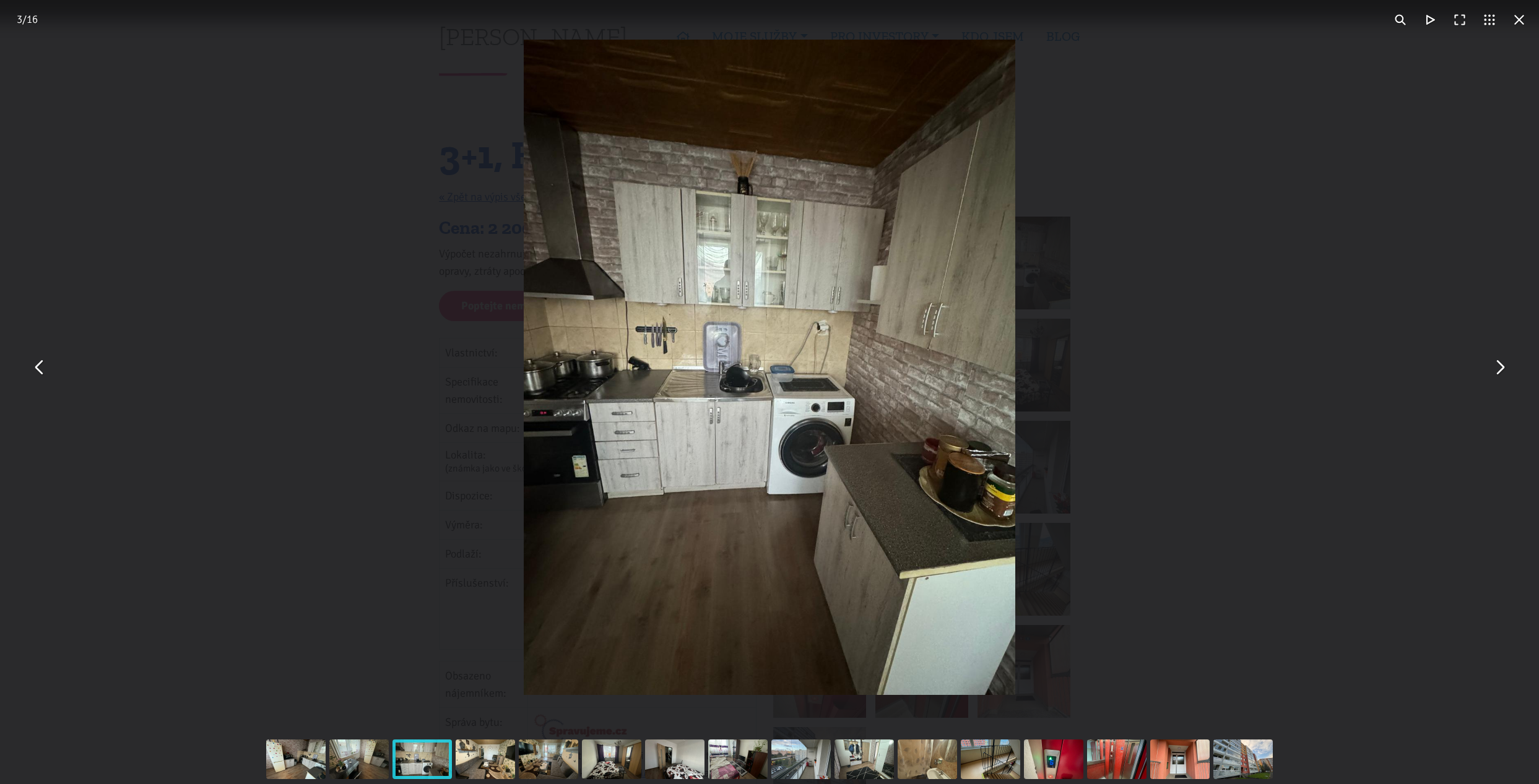
click at [1500, 372] on button "You can close this modal content with the ESC key" at bounding box center [1500, 368] width 30 height 30
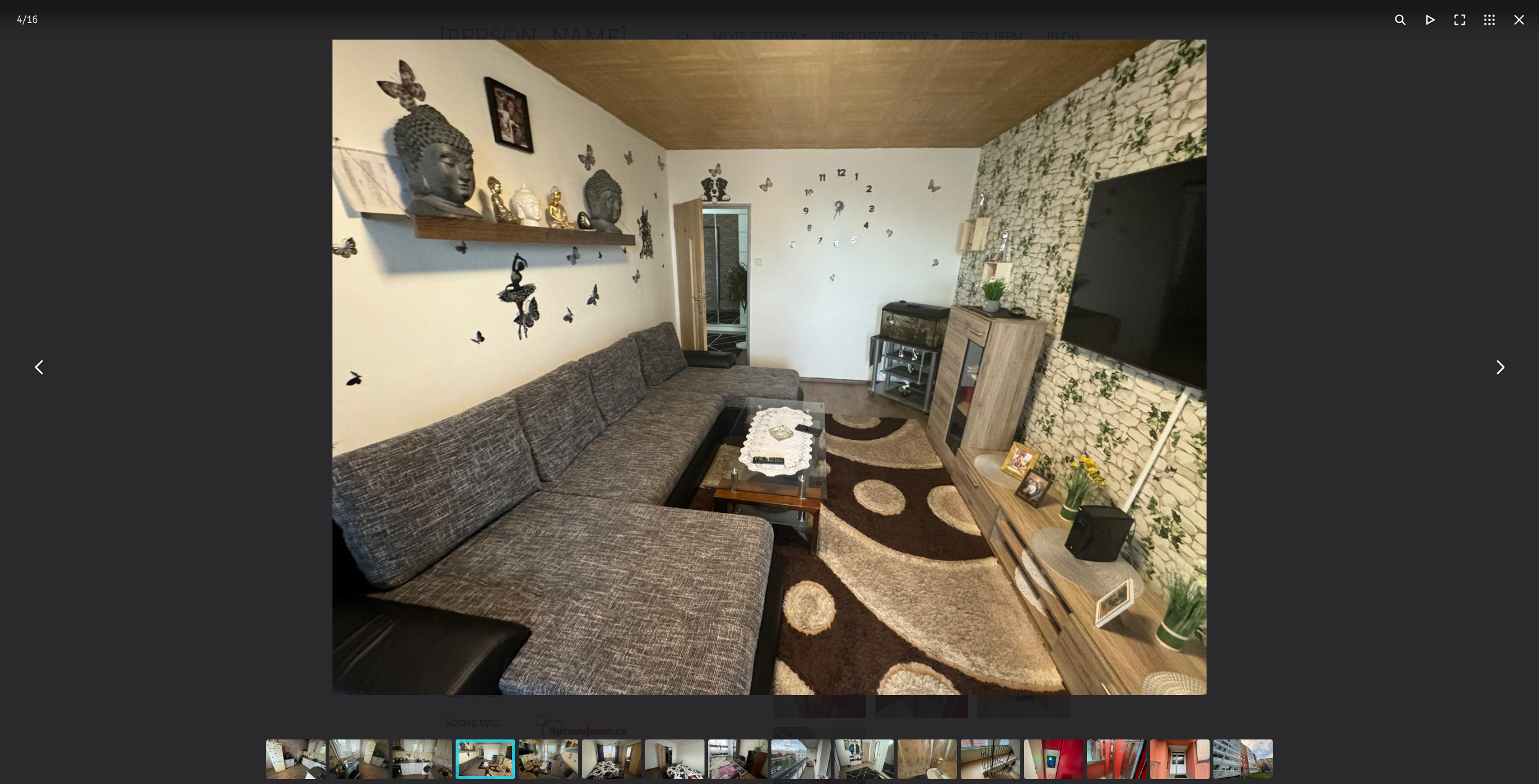
click at [1500, 372] on button "You can close this modal content with the ESC key" at bounding box center [1500, 368] width 30 height 30
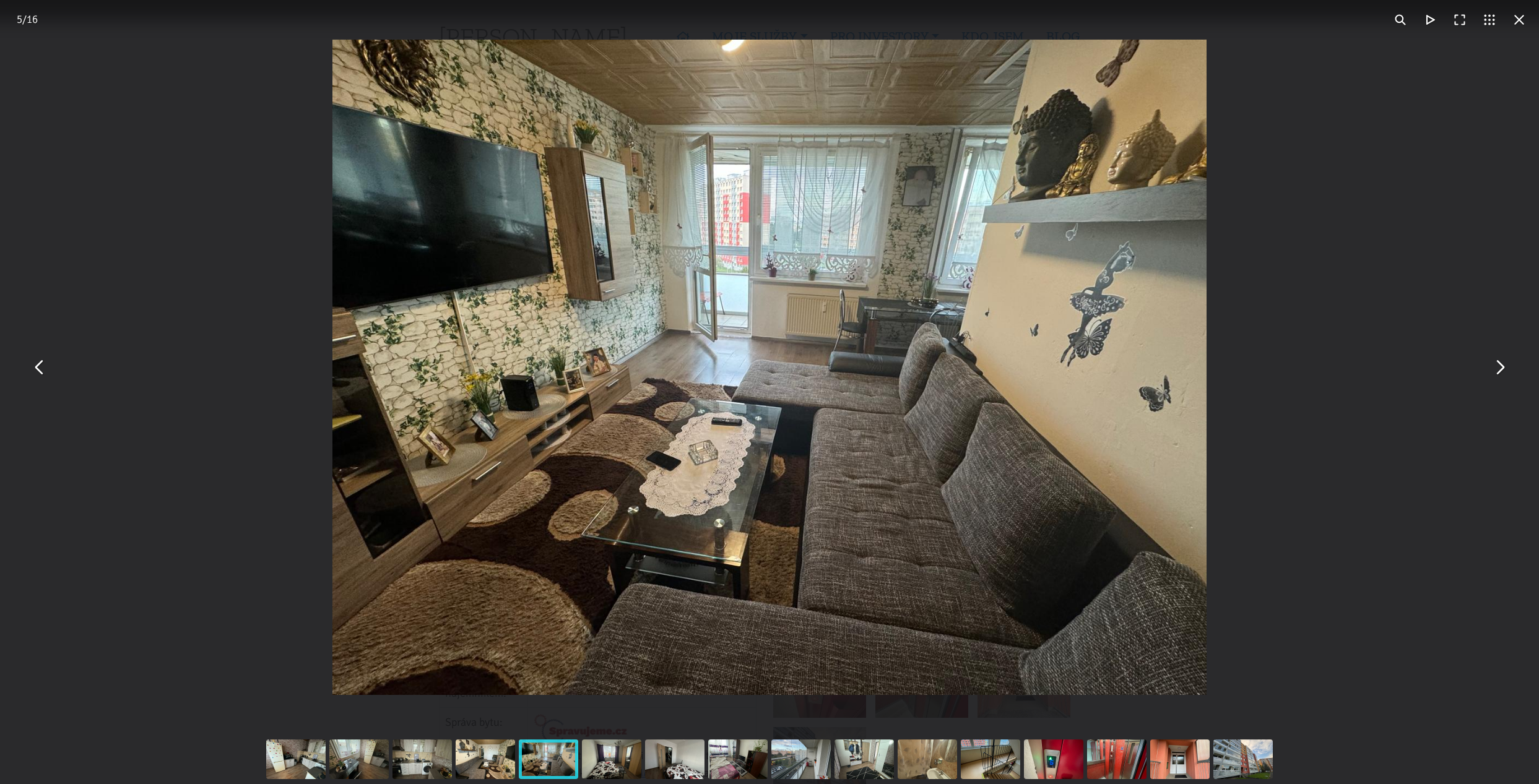
click at [1497, 371] on button "You can close this modal content with the ESC key" at bounding box center [1500, 368] width 30 height 30
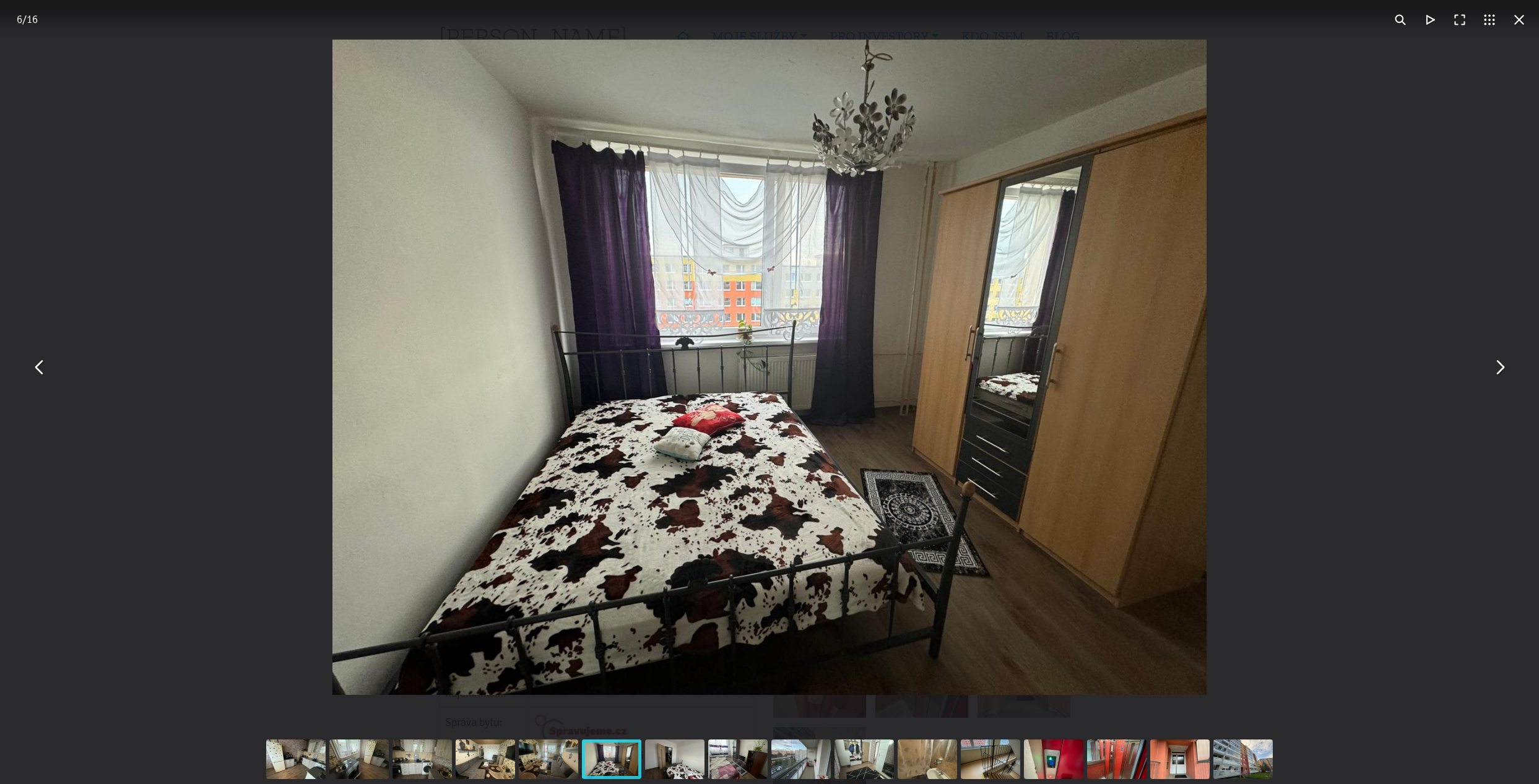
click at [1497, 371] on button "You can close this modal content with the ESC key" at bounding box center [1500, 368] width 30 height 30
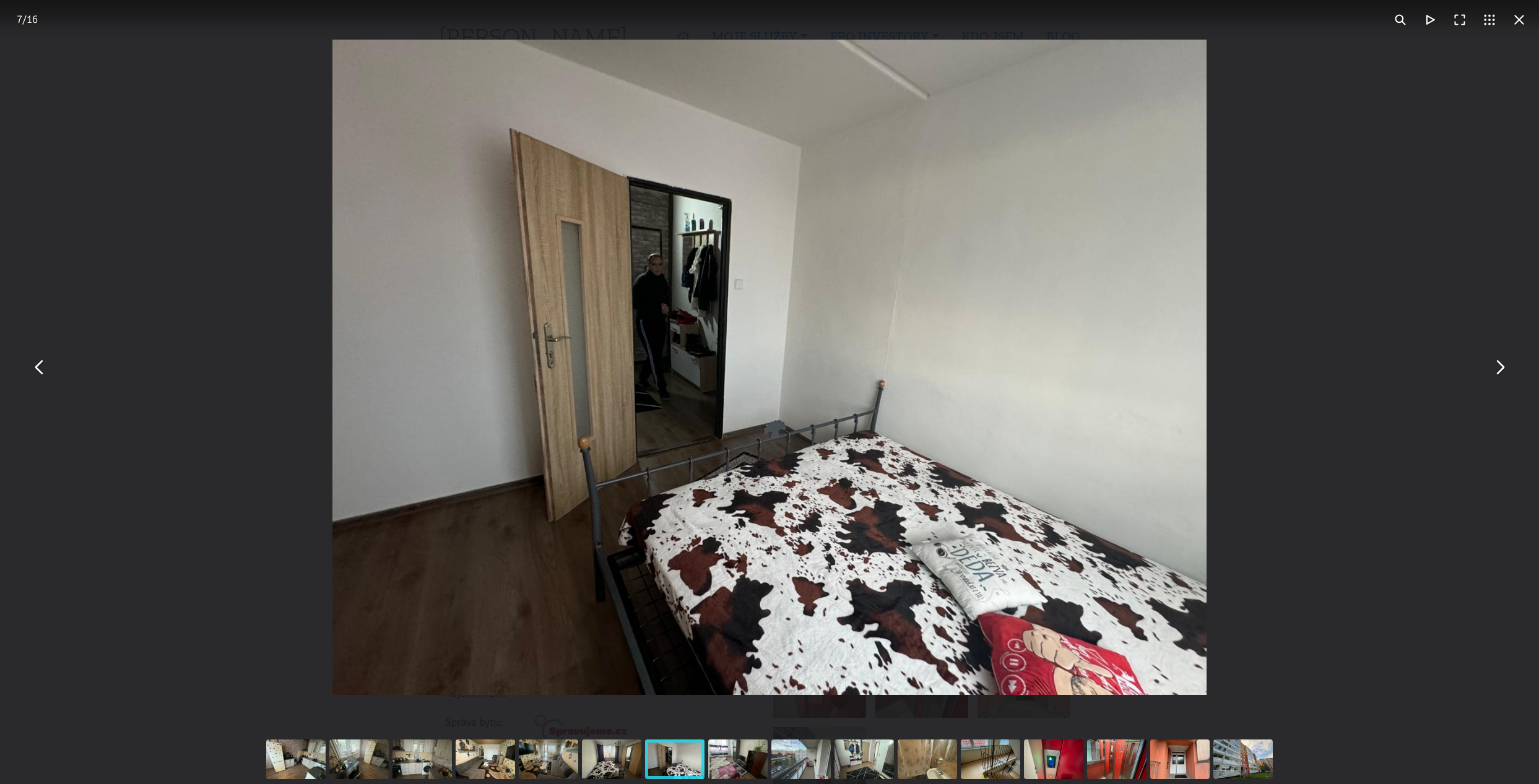
click at [1497, 371] on button "You can close this modal content with the ESC key" at bounding box center [1500, 368] width 30 height 30
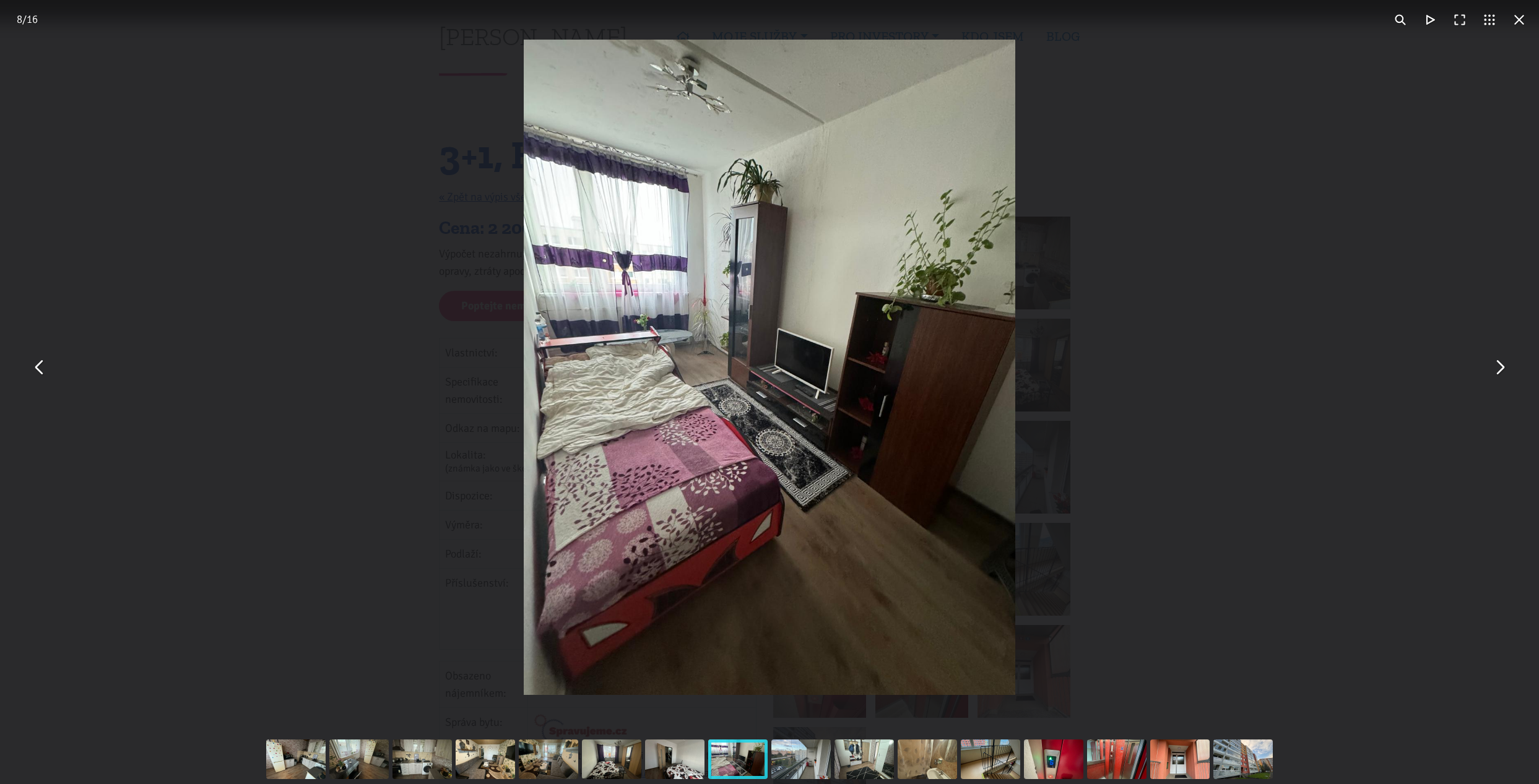
click at [1506, 365] on button "You can close this modal content with the ESC key" at bounding box center [1500, 368] width 30 height 30
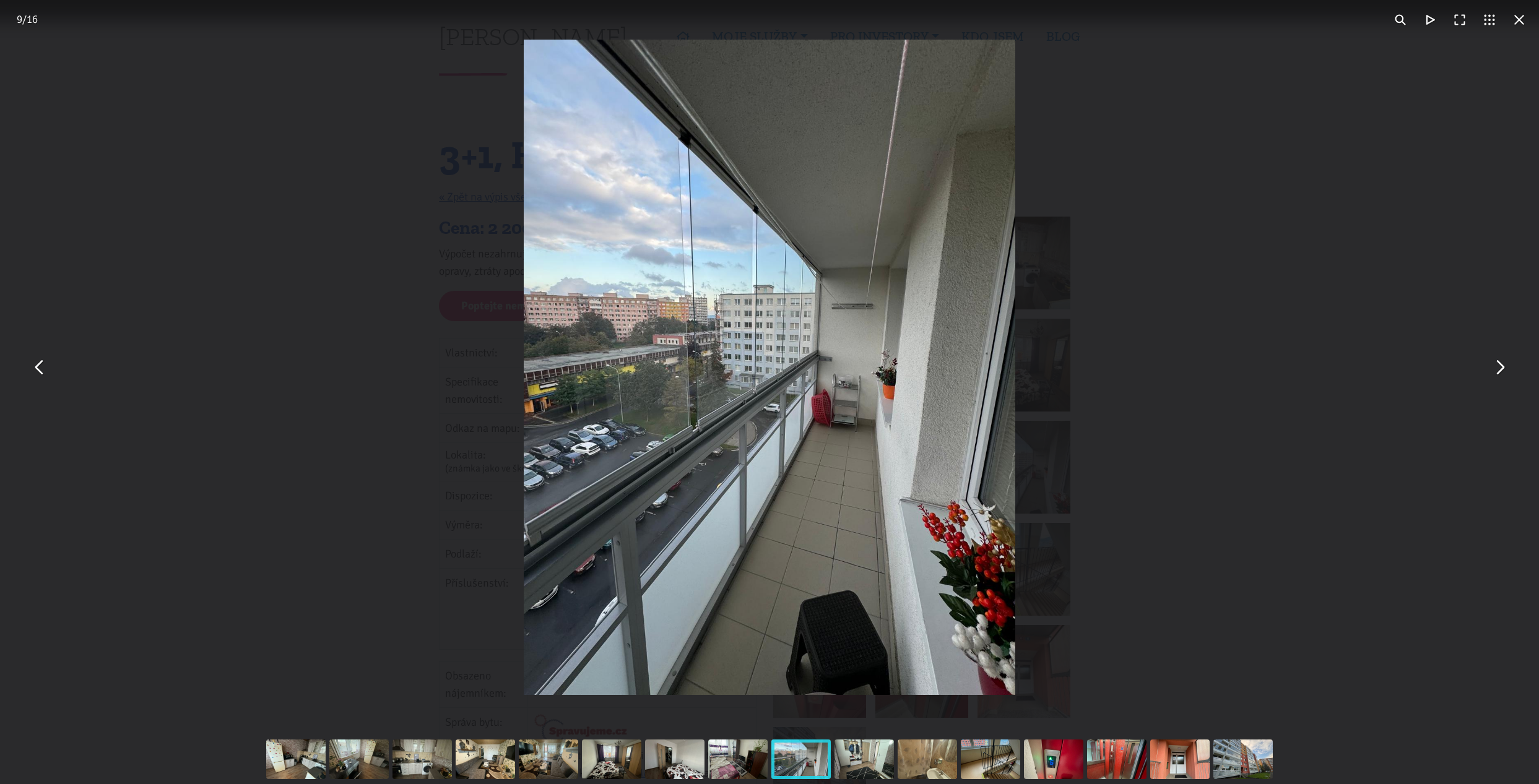
click at [1501, 368] on button "You can close this modal content with the ESC key" at bounding box center [1500, 368] width 30 height 30
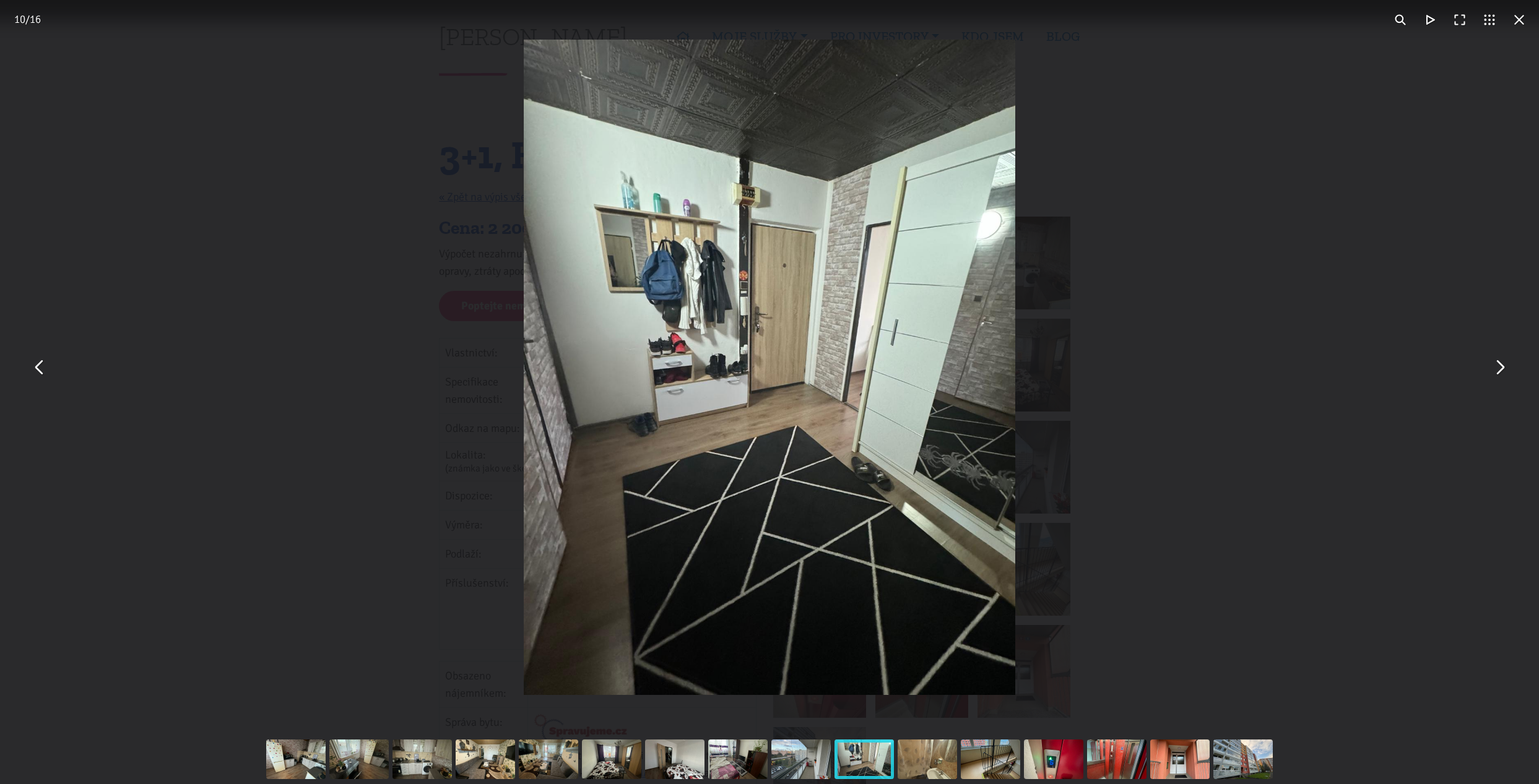
click at [23, 379] on div "You can close this modal content with the ESC key" at bounding box center [769, 367] width 1539 height 735
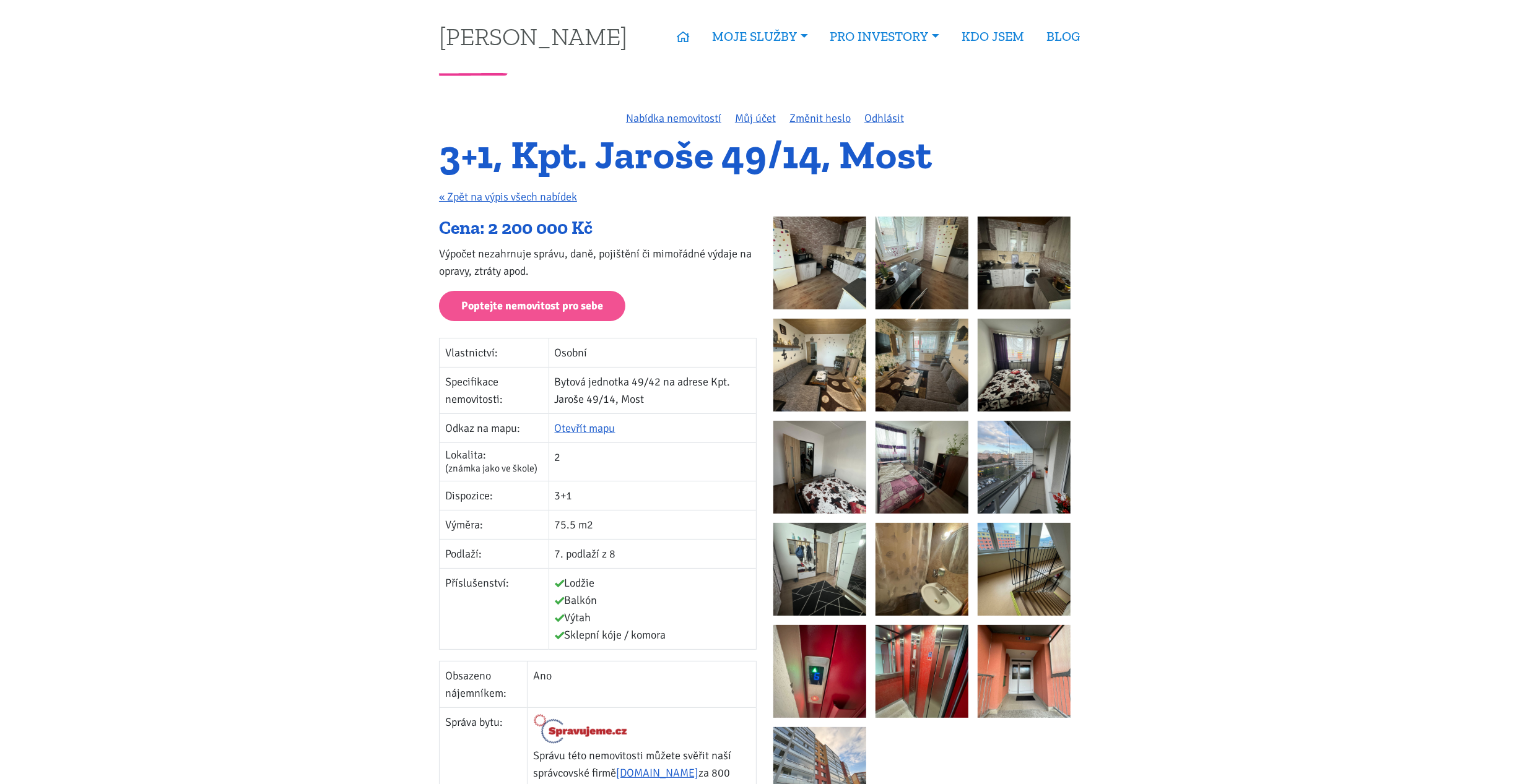
click at [1007, 471] on img at bounding box center [1023, 467] width 93 height 93
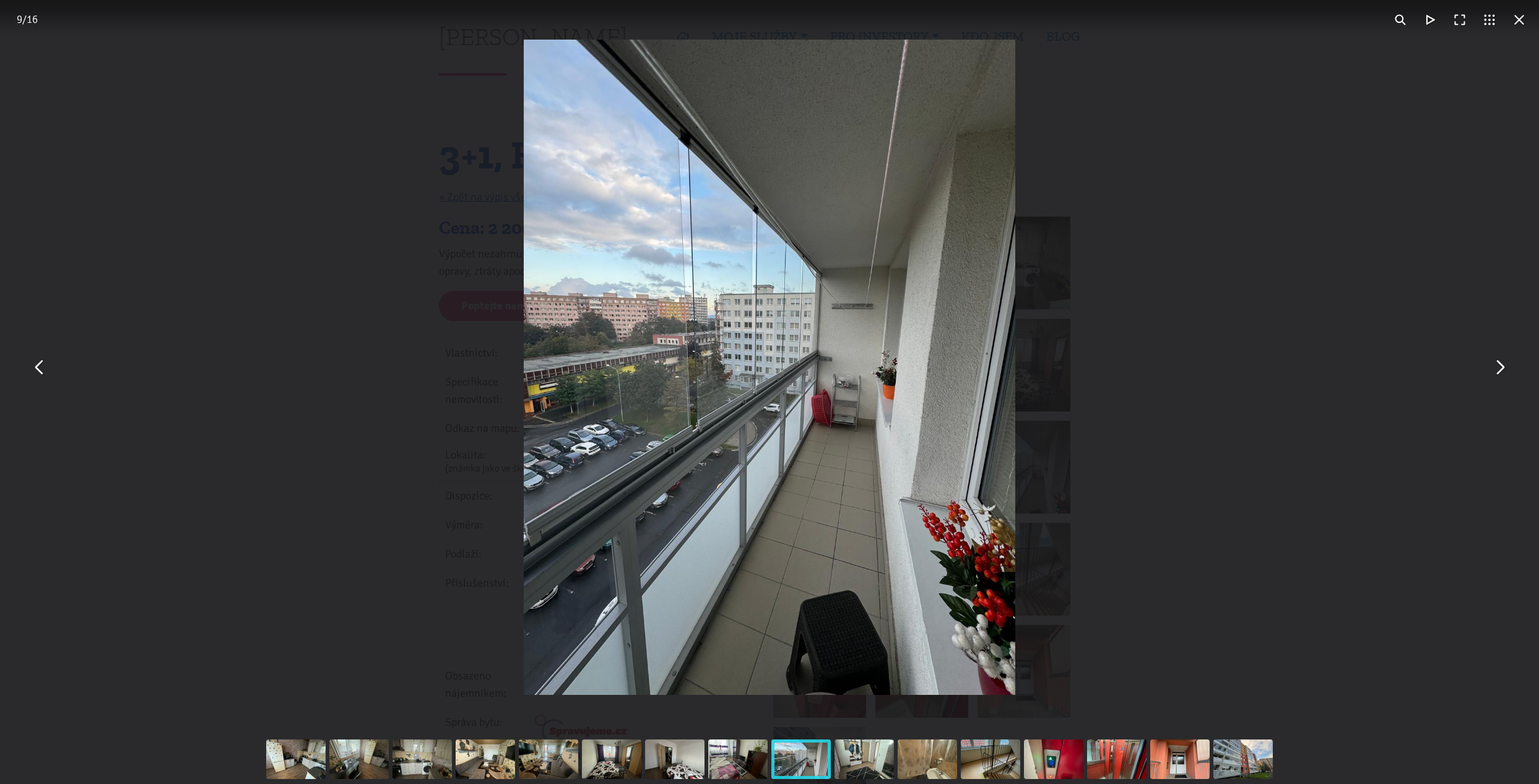
click at [1495, 369] on button "You can close this modal content with the ESC key" at bounding box center [1500, 368] width 30 height 30
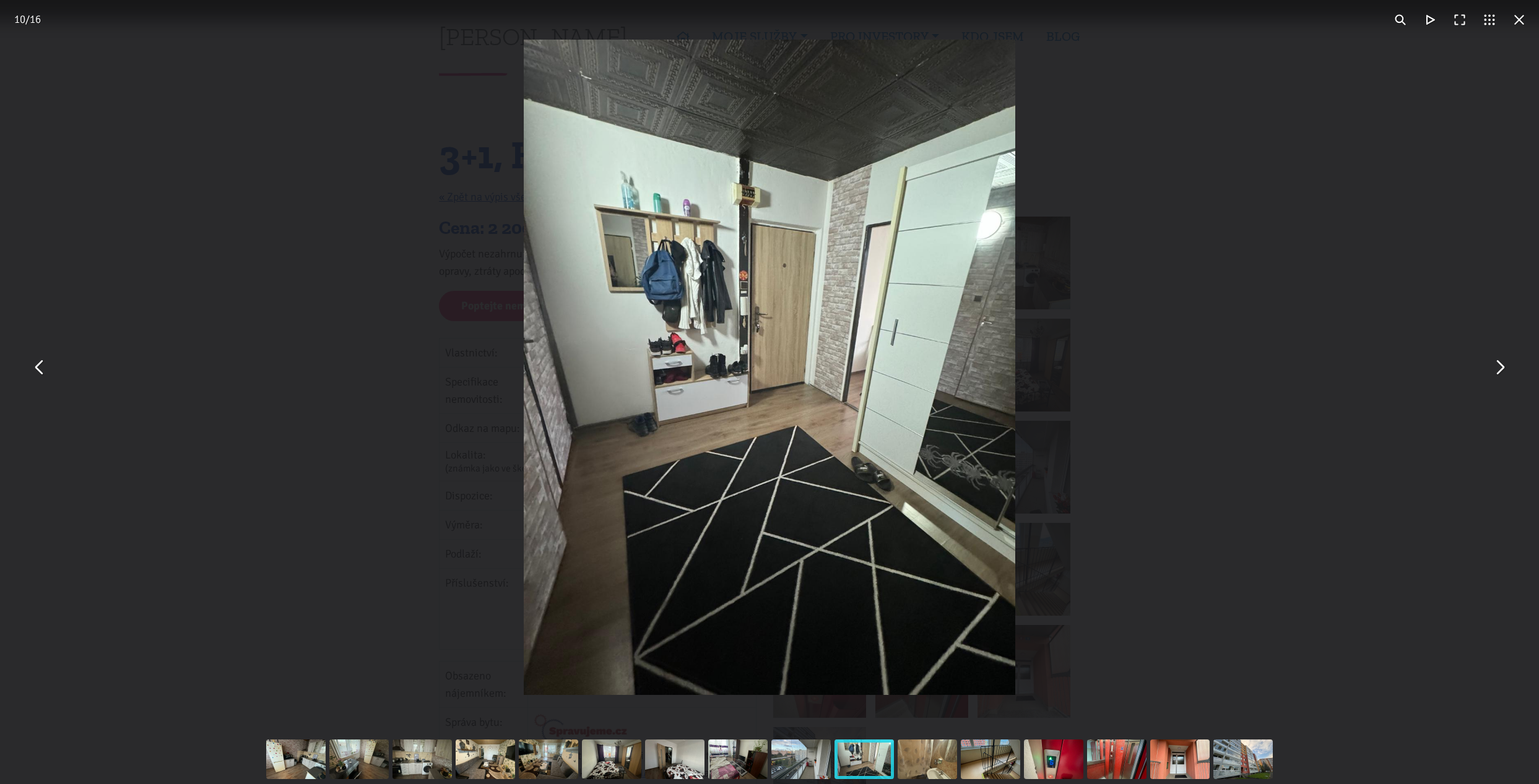
click at [1491, 369] on button "You can close this modal content with the ESC key" at bounding box center [1500, 368] width 30 height 30
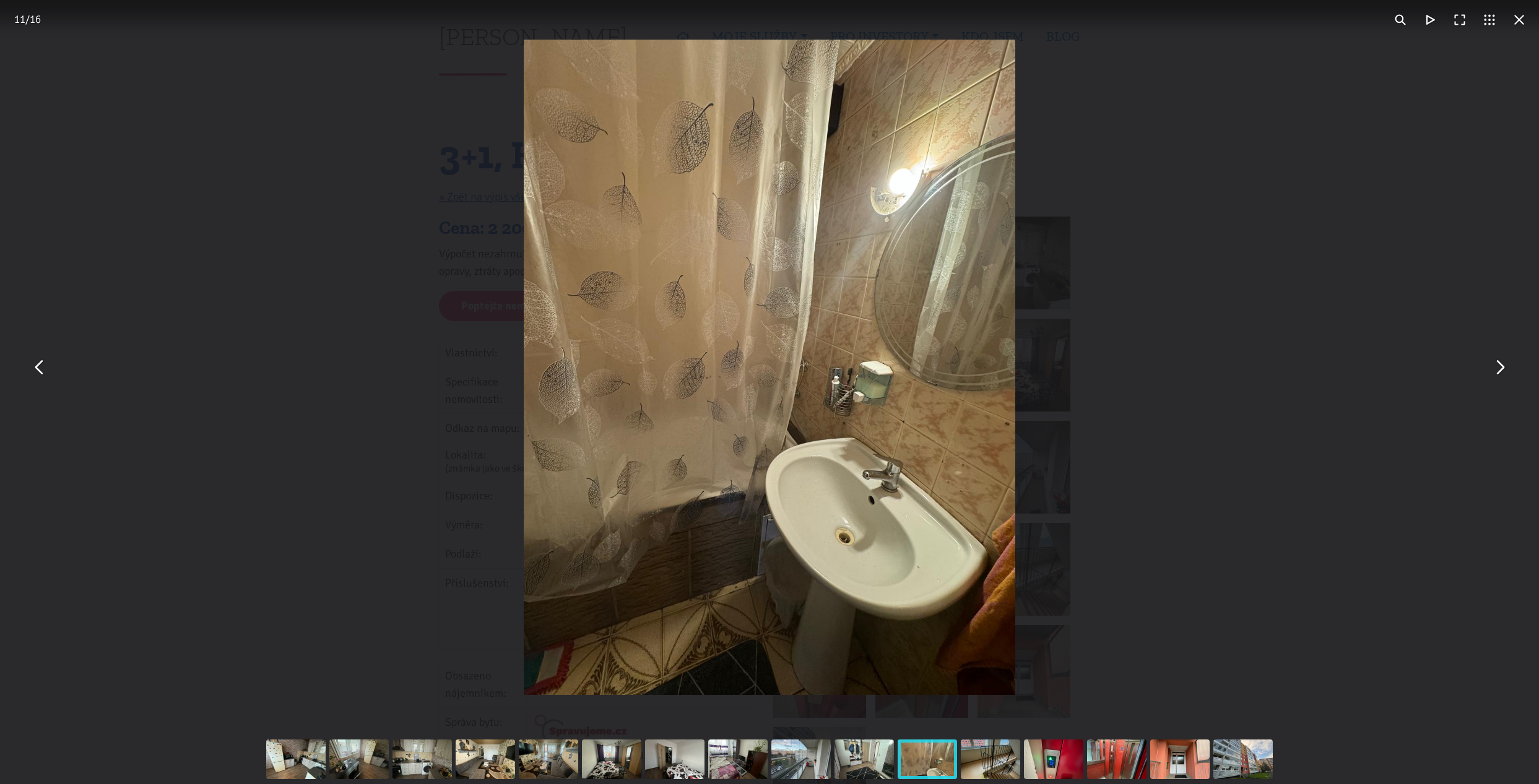
click at [1498, 365] on button "You can close this modal content with the ESC key" at bounding box center [1500, 368] width 30 height 30
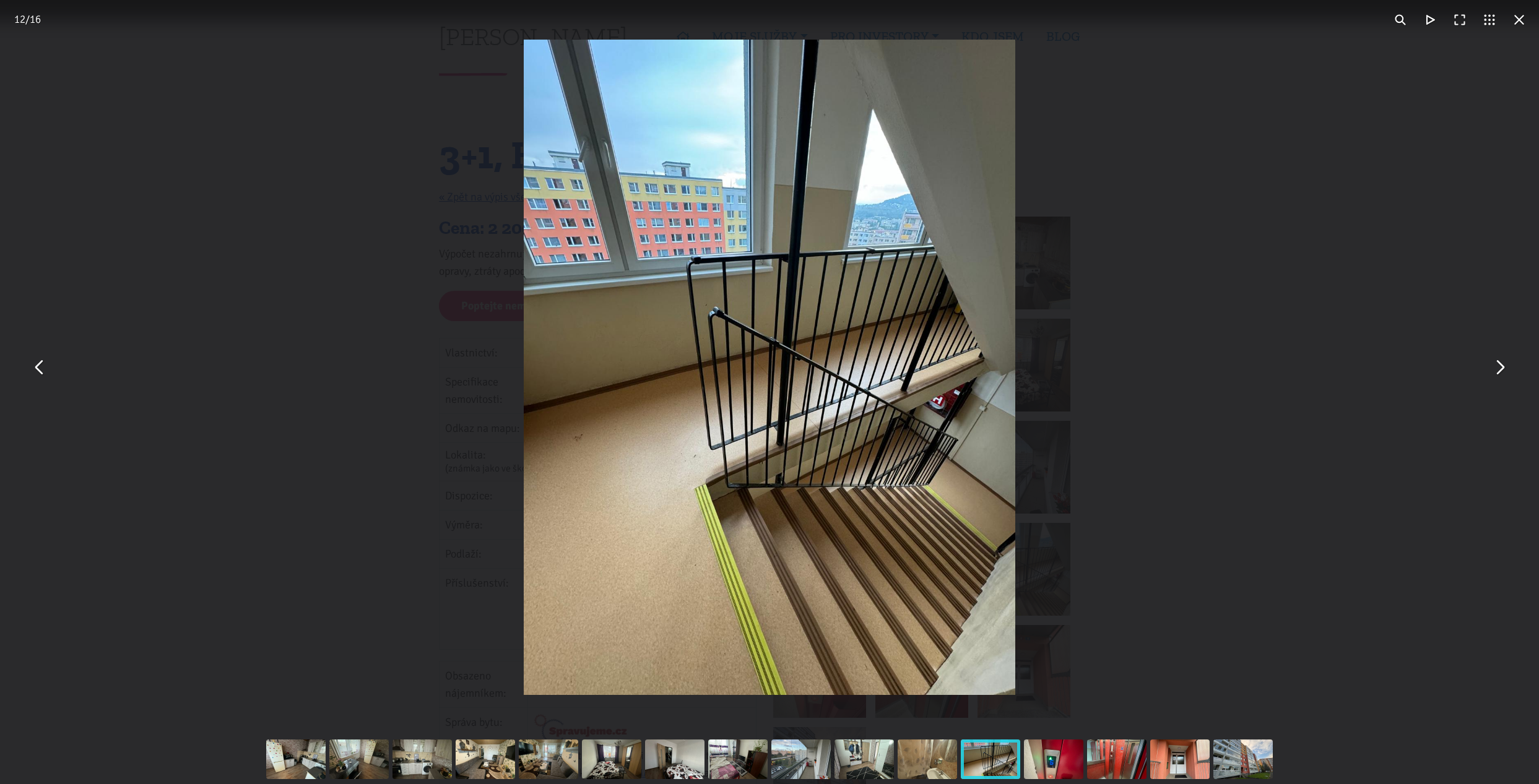
click at [1498, 366] on button "You can close this modal content with the ESC key" at bounding box center [1500, 368] width 30 height 30
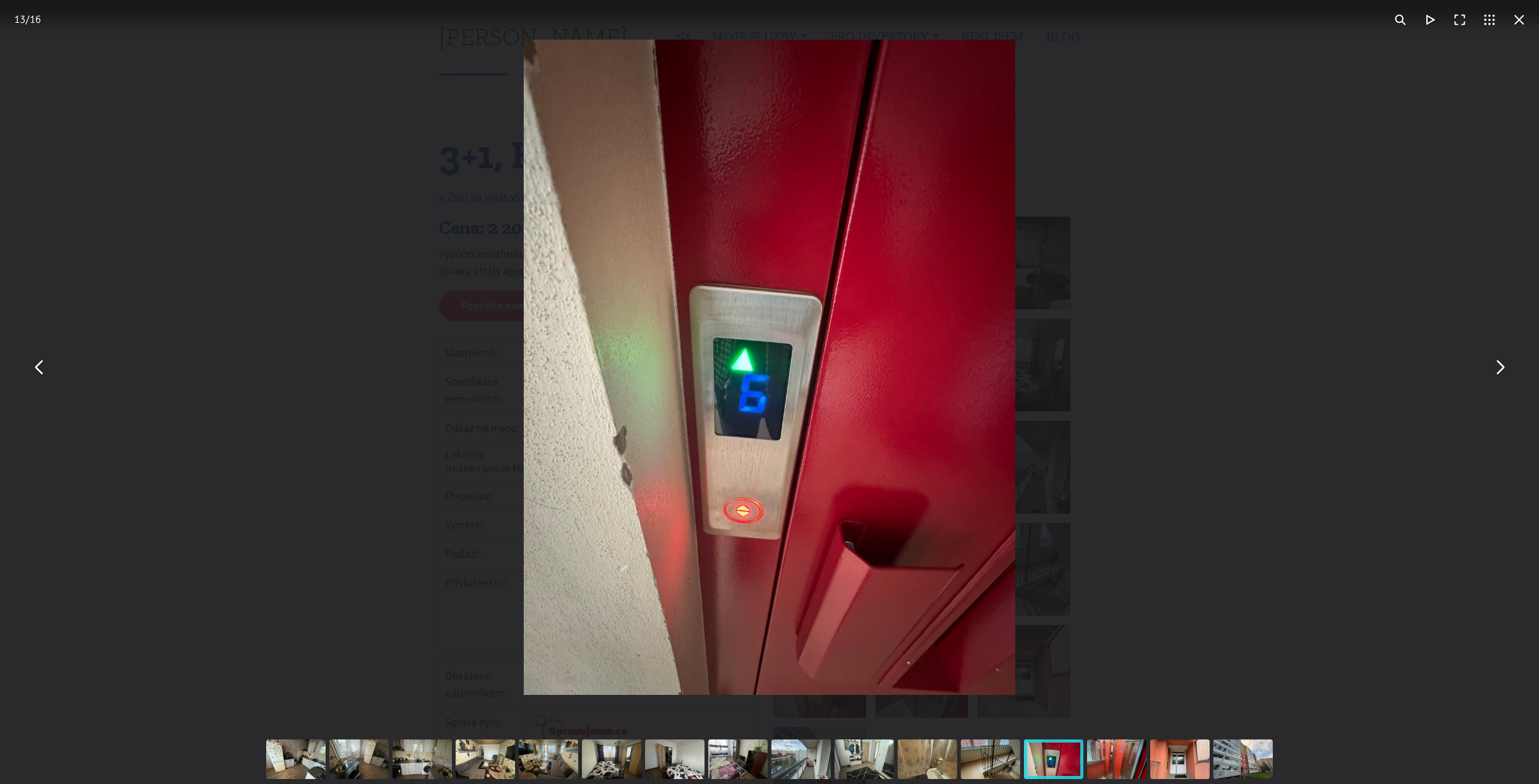
click at [1498, 366] on button "You can close this modal content with the ESC key" at bounding box center [1500, 368] width 30 height 30
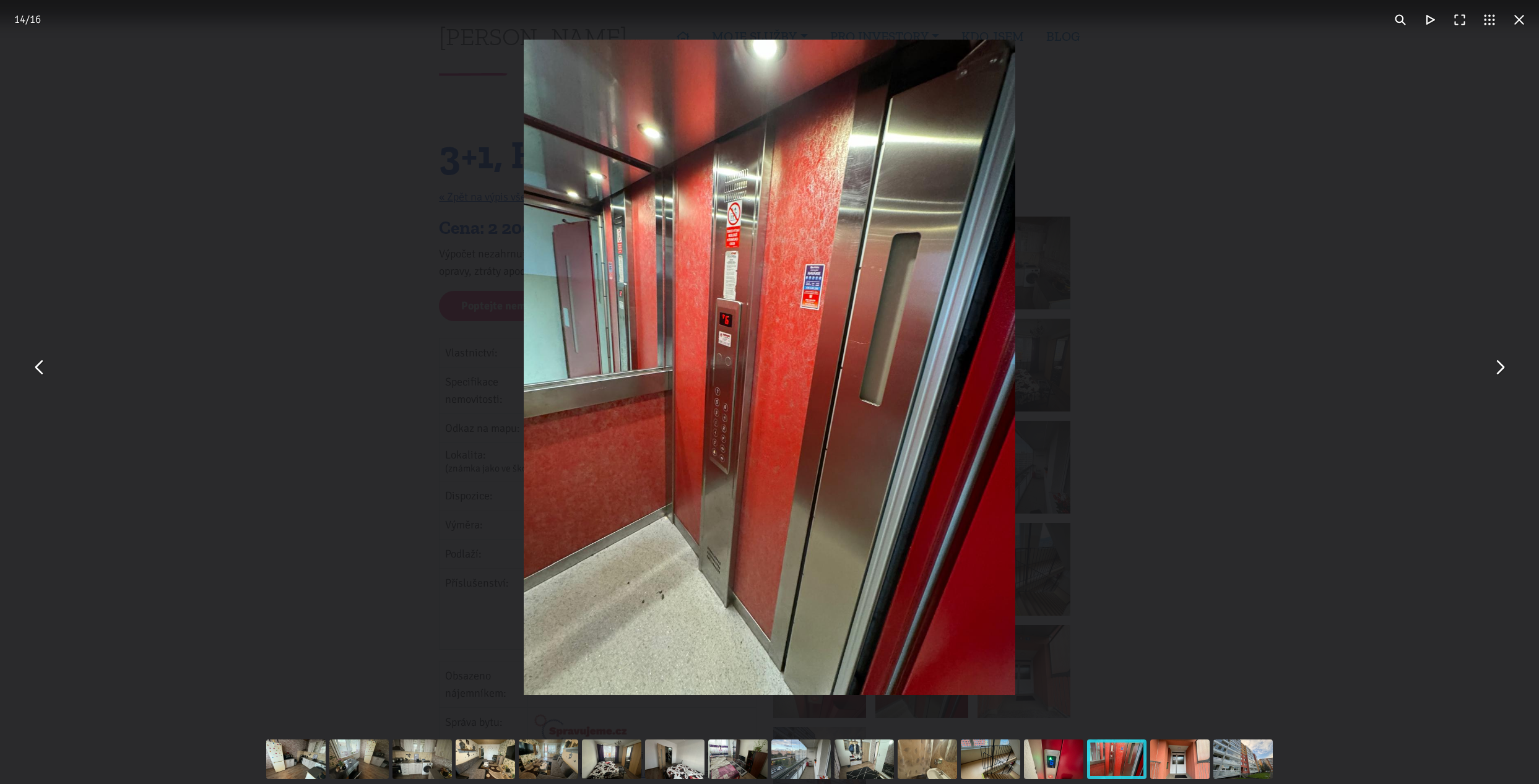
click at [1499, 377] on button "You can close this modal content with the ESC key" at bounding box center [1500, 368] width 30 height 30
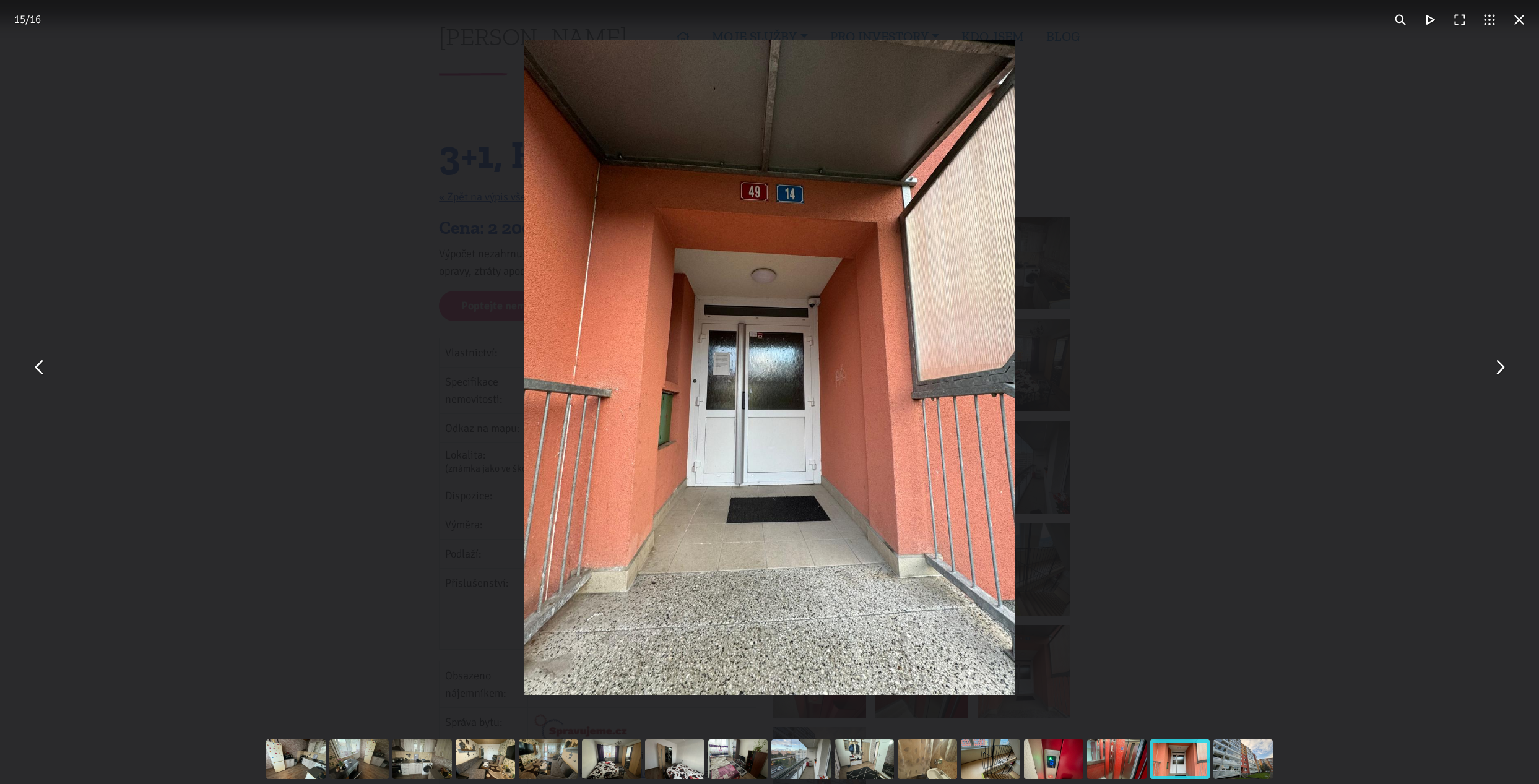
click at [1496, 375] on button "You can close this modal content with the ESC key" at bounding box center [1500, 368] width 30 height 30
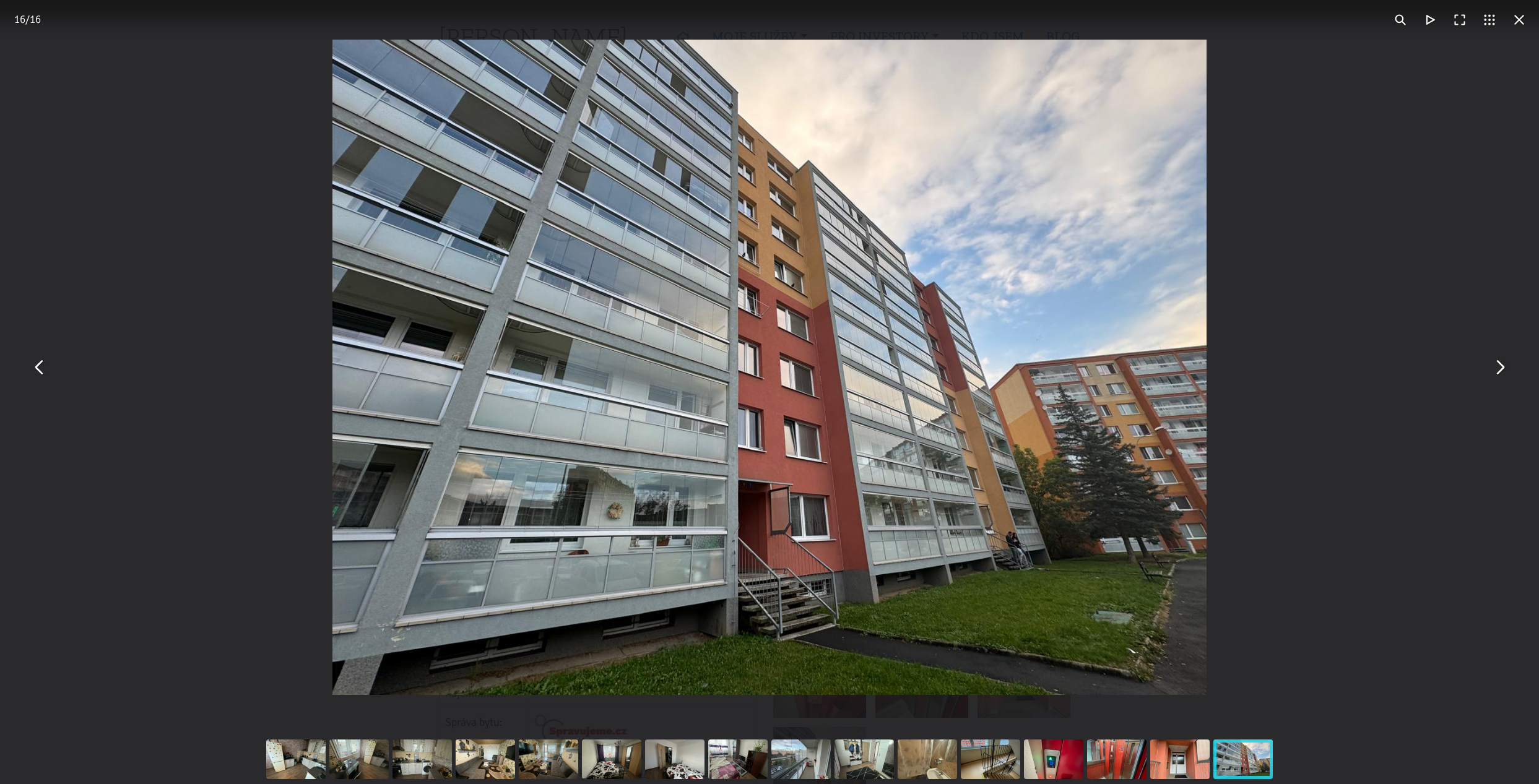
click at [1499, 362] on button "You can close this modal content with the ESC key" at bounding box center [1500, 368] width 30 height 30
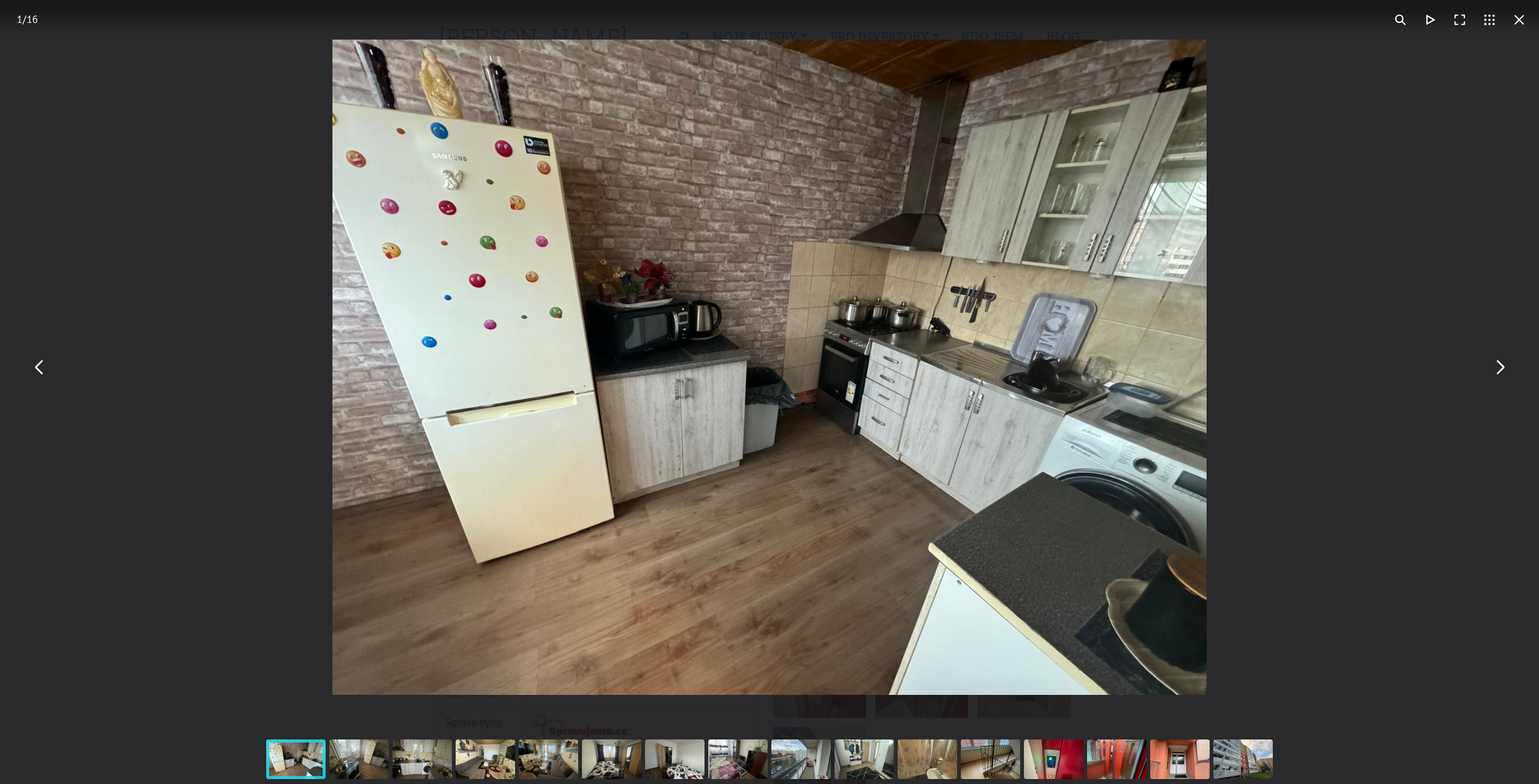
click at [1499, 362] on button "You can close this modal content with the ESC key" at bounding box center [1500, 368] width 30 height 30
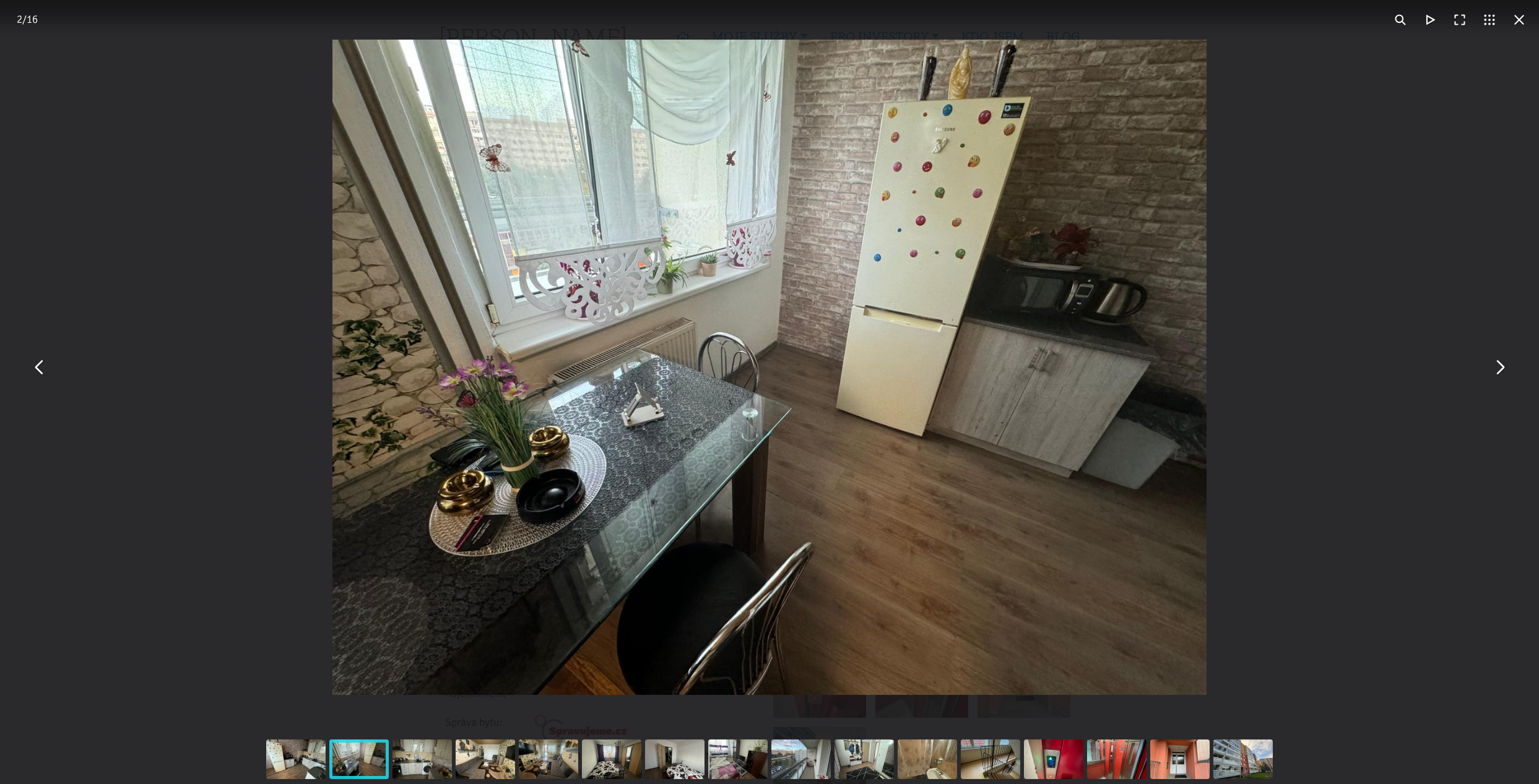
click at [1499, 362] on button "You can close this modal content with the ESC key" at bounding box center [1500, 368] width 30 height 30
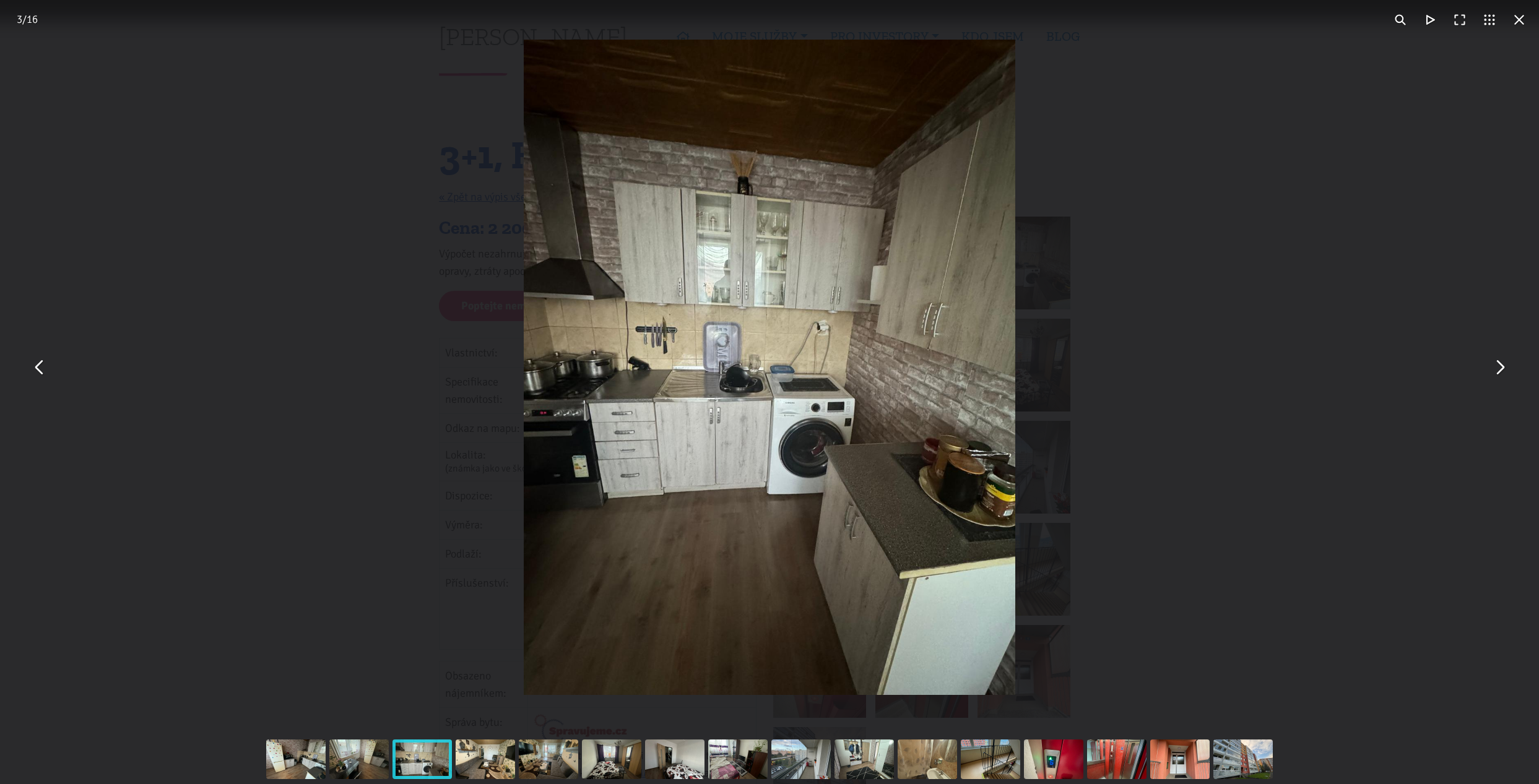
click at [47, 378] on button "You can close this modal content with the ESC key" at bounding box center [40, 368] width 30 height 30
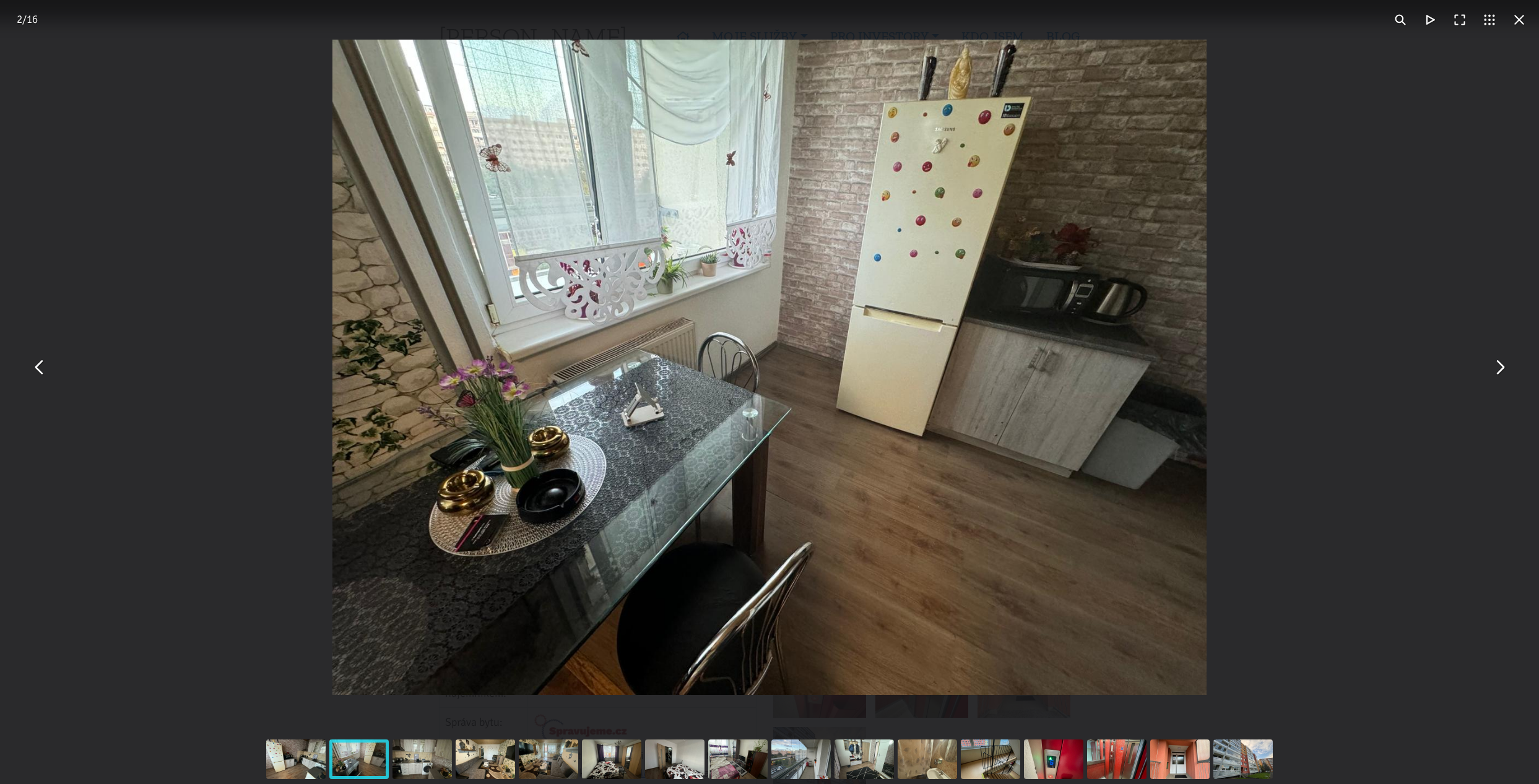
click at [956, 294] on img "You can close this modal content with the ESC key" at bounding box center [770, 367] width 874 height 655
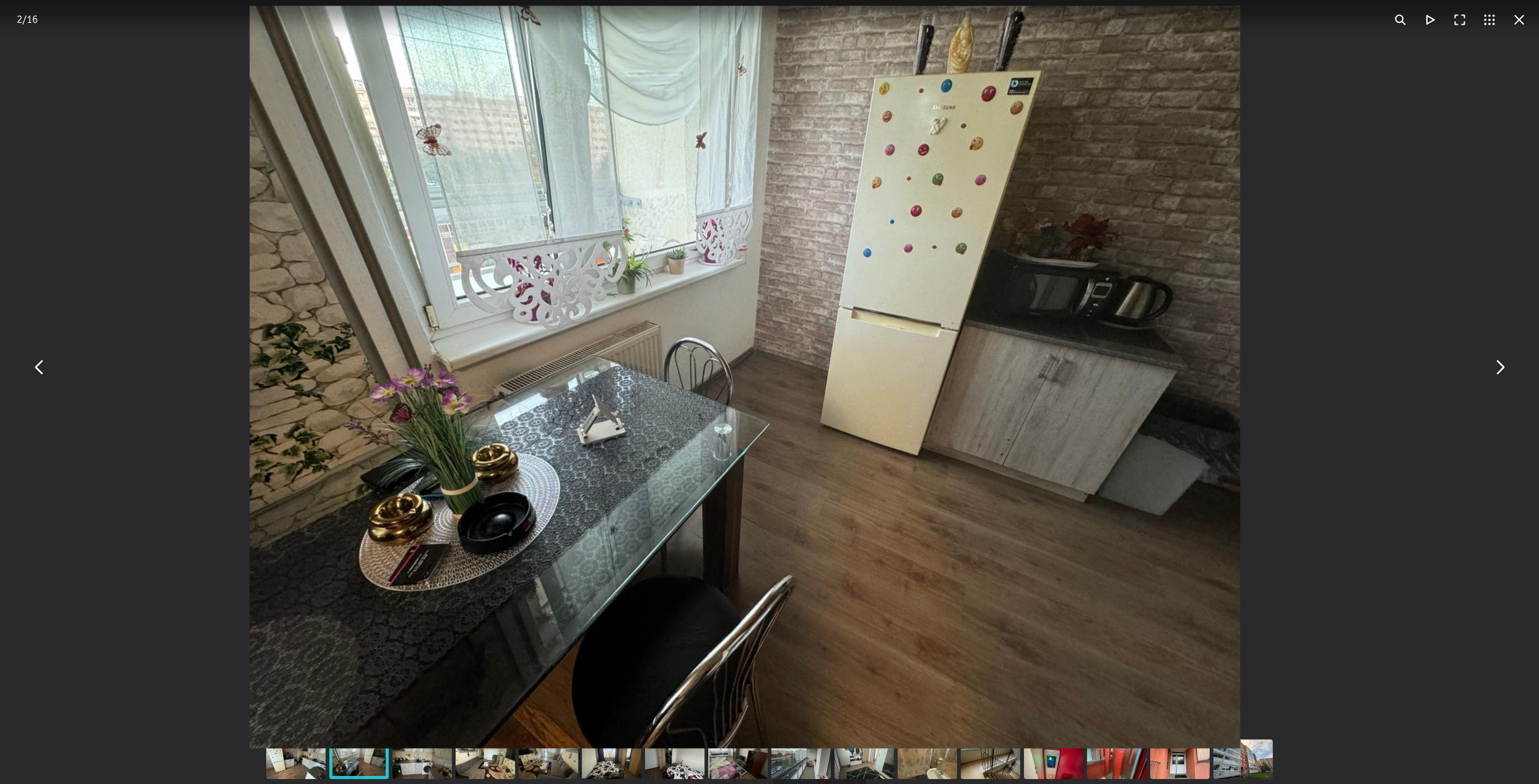
click at [1516, 20] on button "You can close this modal content with the ESC key" at bounding box center [1519, 20] width 30 height 30
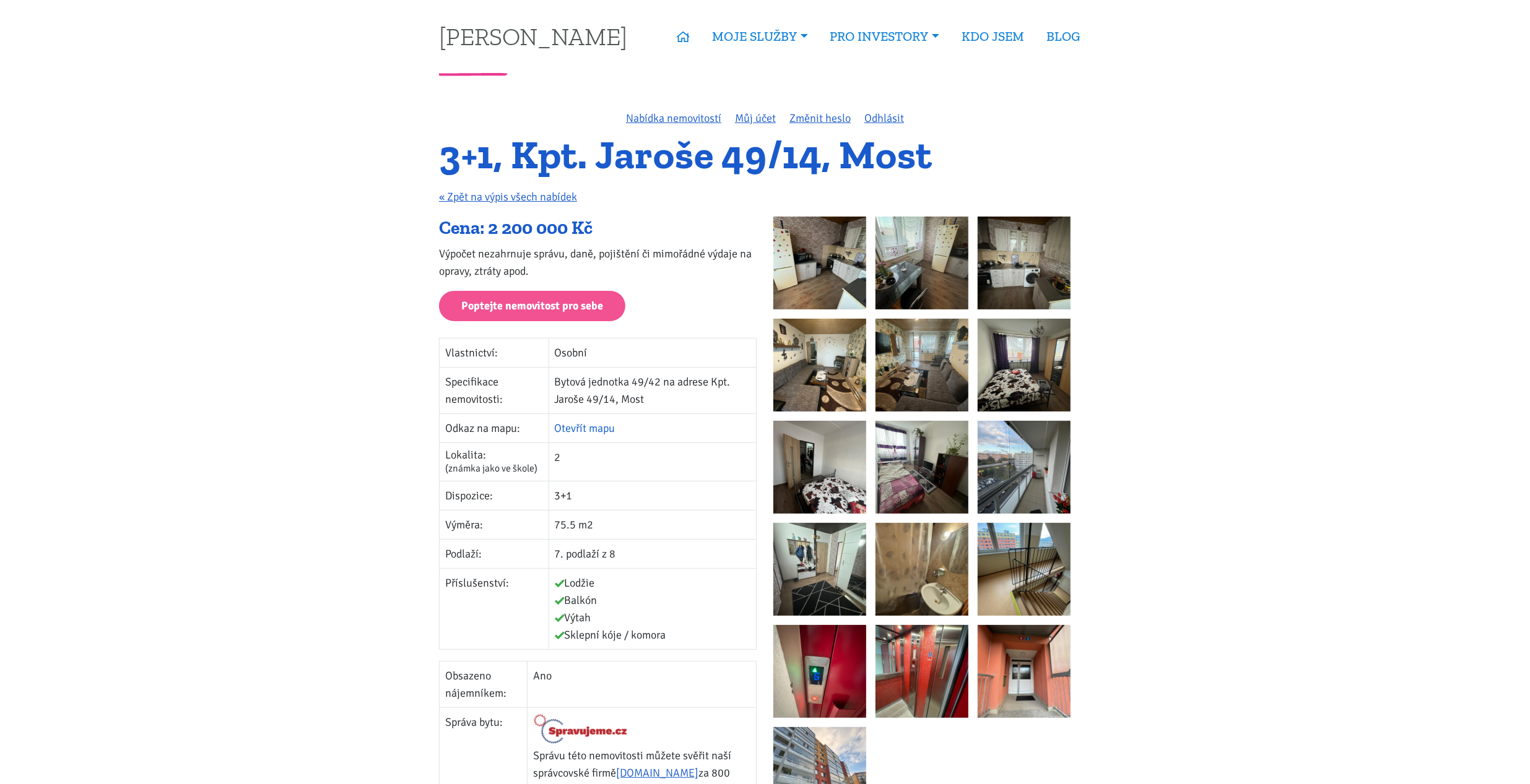
click at [578, 425] on link "Otevřít mapu" at bounding box center [584, 428] width 61 height 13
